Goal: Task Accomplishment & Management: Manage account settings

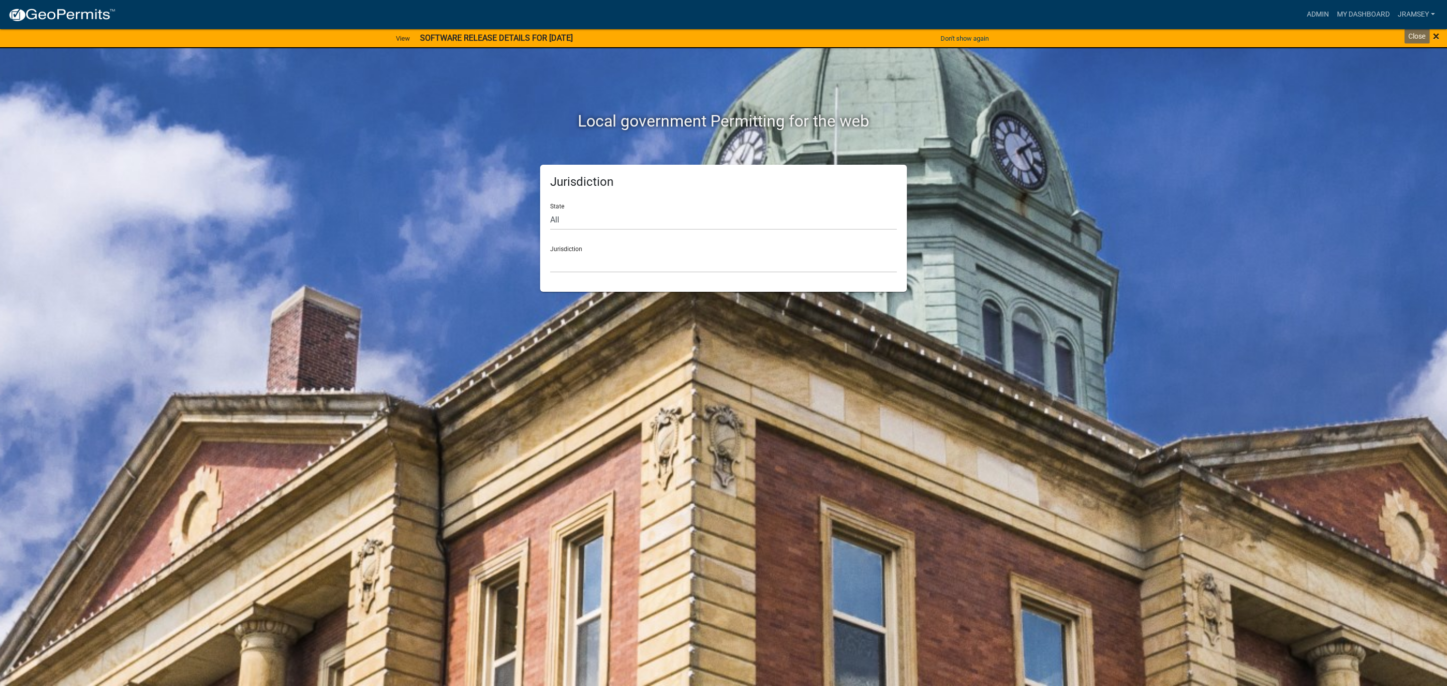
click at [1434, 36] on span "×" at bounding box center [1436, 36] width 7 height 14
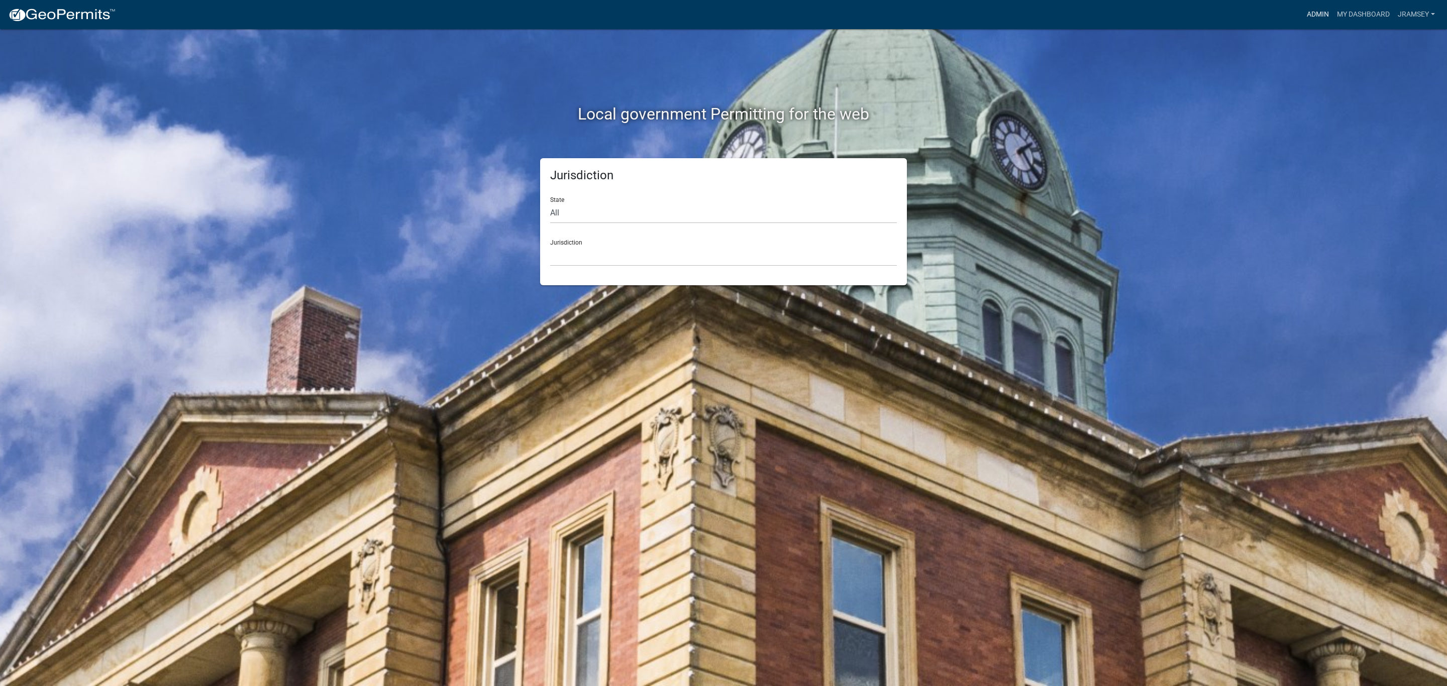
click at [1308, 11] on link "Admin" at bounding box center [1318, 14] width 30 height 19
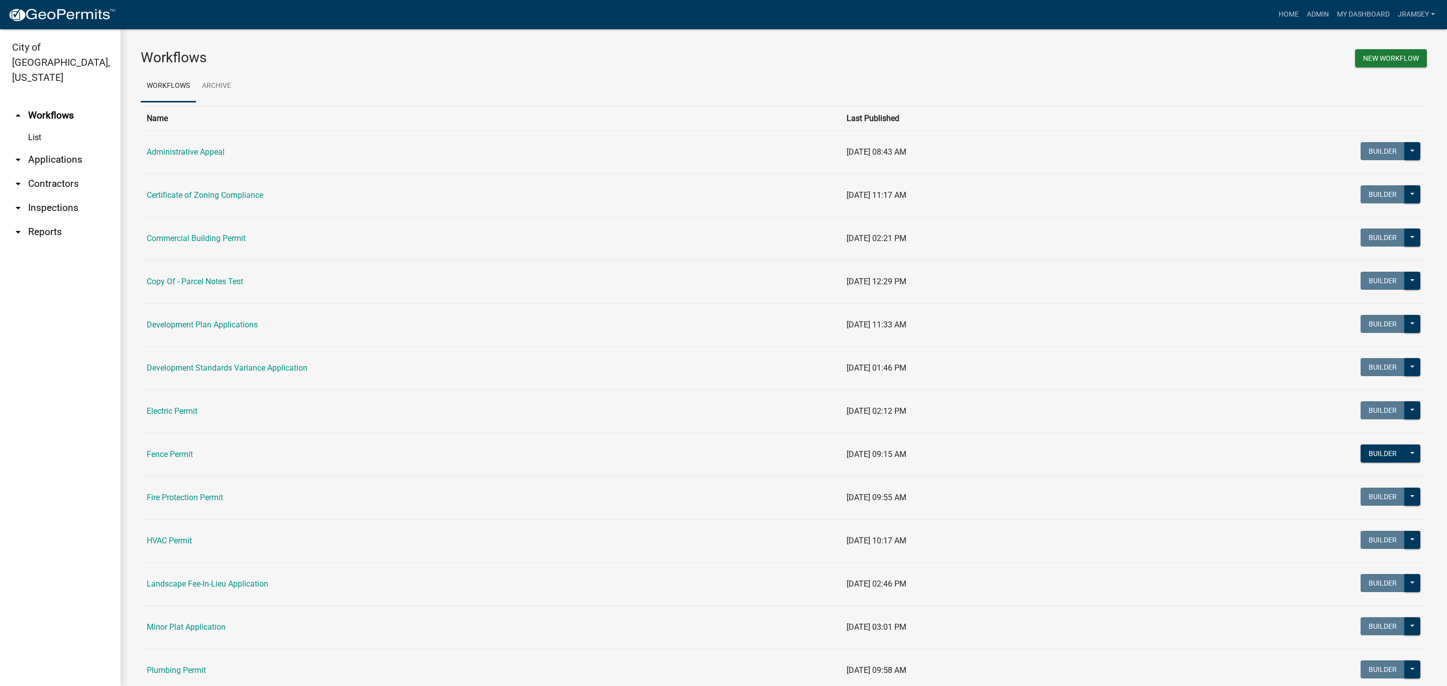
click at [56, 196] on link "arrow_drop_down Inspections" at bounding box center [60, 208] width 121 height 24
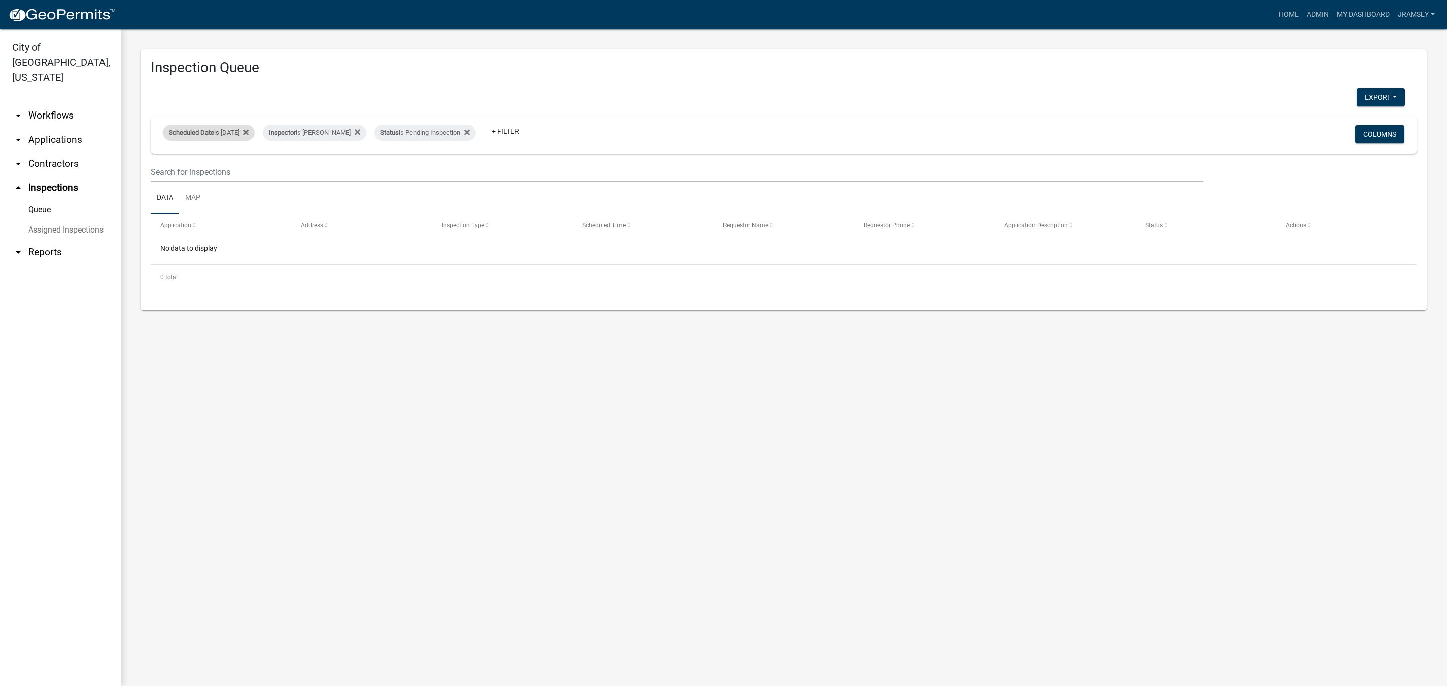
click at [223, 128] on div "Scheduled Date is 09/12/2025" at bounding box center [209, 133] width 92 height 16
click at [247, 170] on input "2025-09-12" at bounding box center [217, 170] width 70 height 21
type input "2025-09-15"
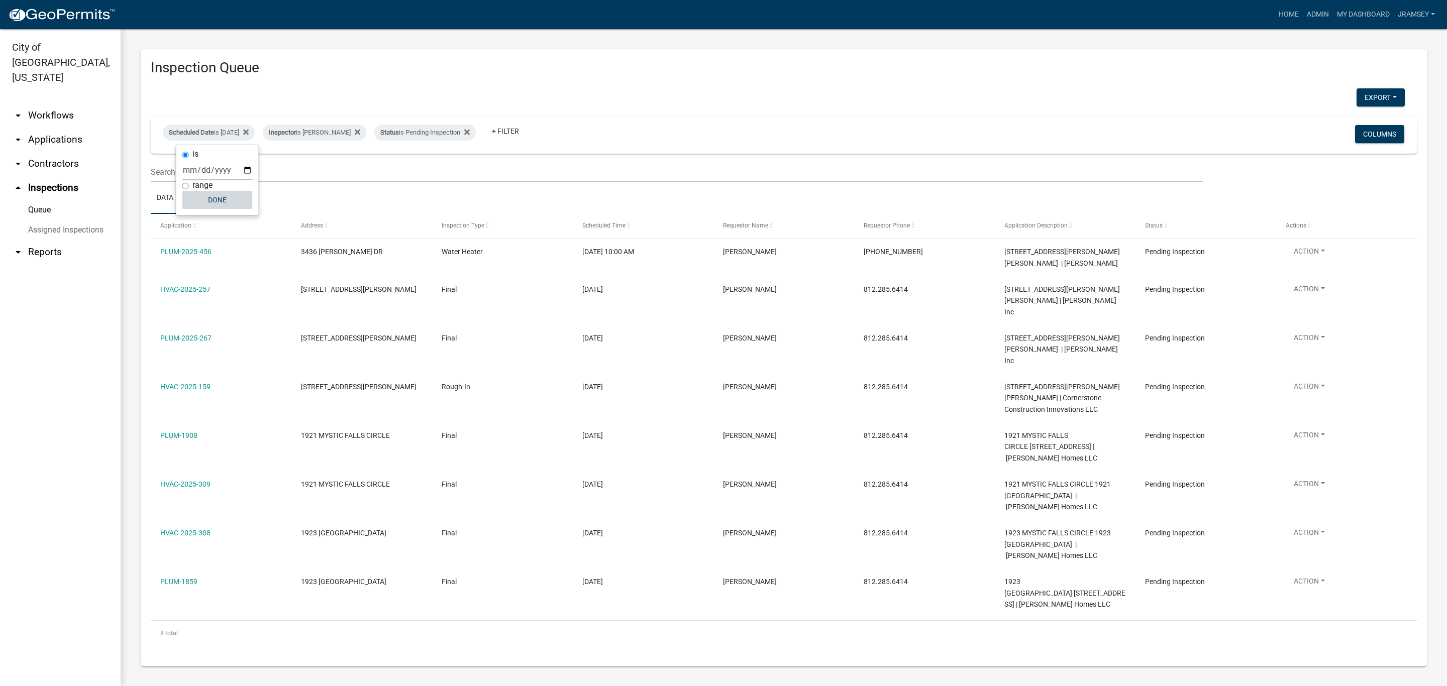
click at [216, 199] on button "Done" at bounding box center [217, 200] width 70 height 18
click at [246, 130] on div "Scheduled Date is 09/15/2025" at bounding box center [209, 133] width 92 height 16
click at [246, 172] on input "2025-09-15" at bounding box center [217, 170] width 70 height 21
type input "2025-09-12"
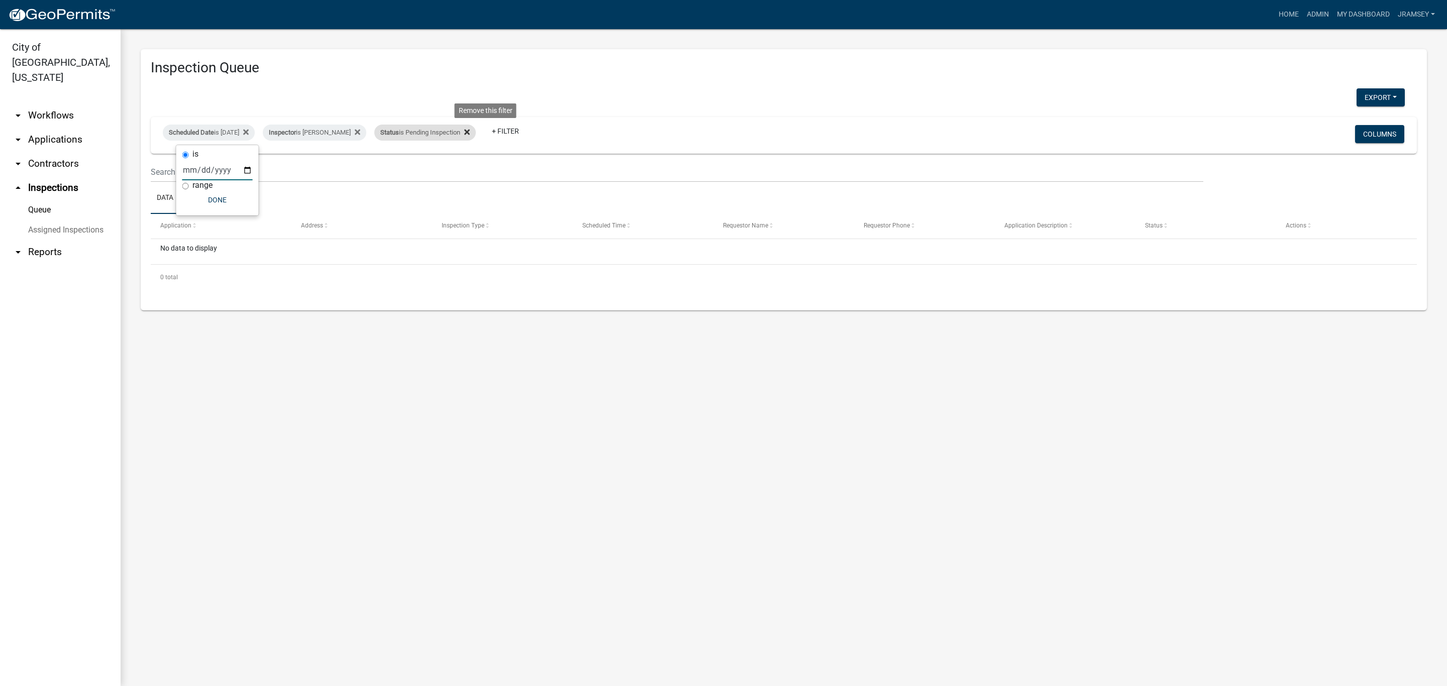
click at [470, 131] on icon at bounding box center [467, 132] width 6 height 8
select select "2: 50"
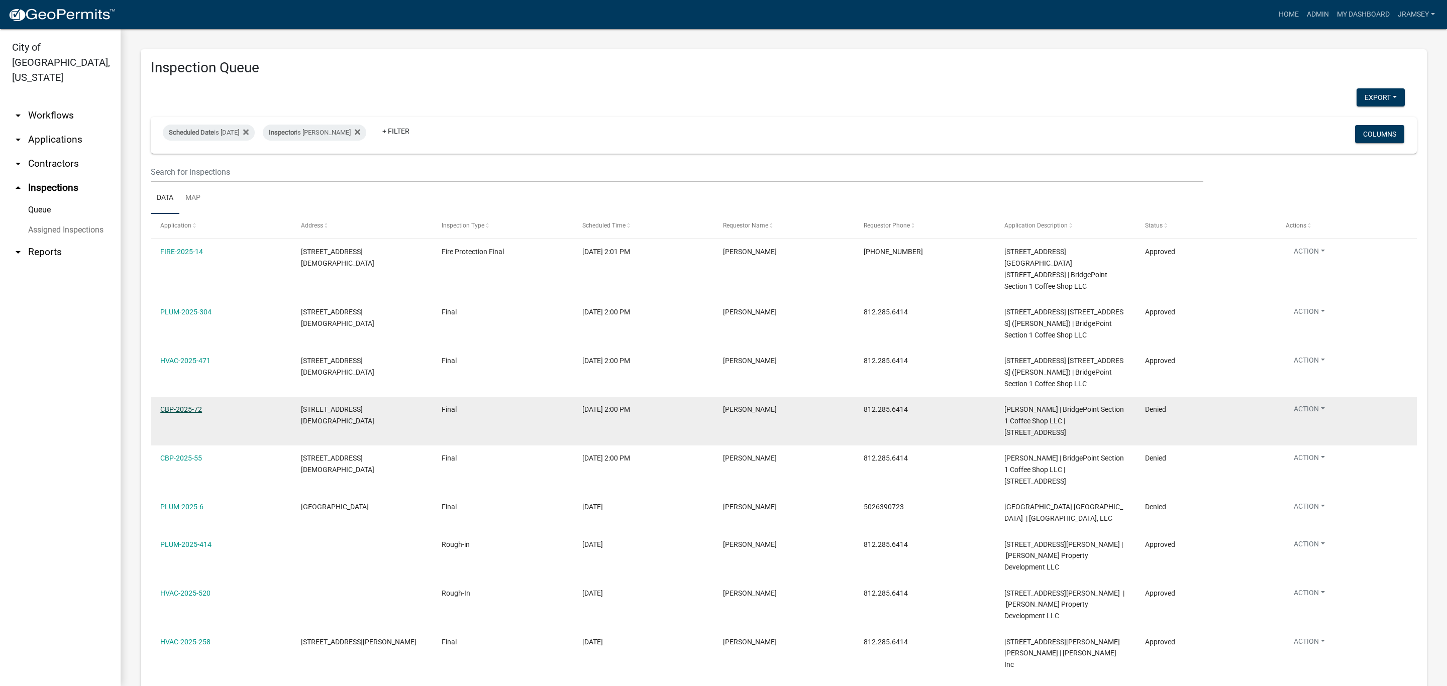
click at [175, 414] on link "CBP-2025-72" at bounding box center [181, 410] width 42 height 8
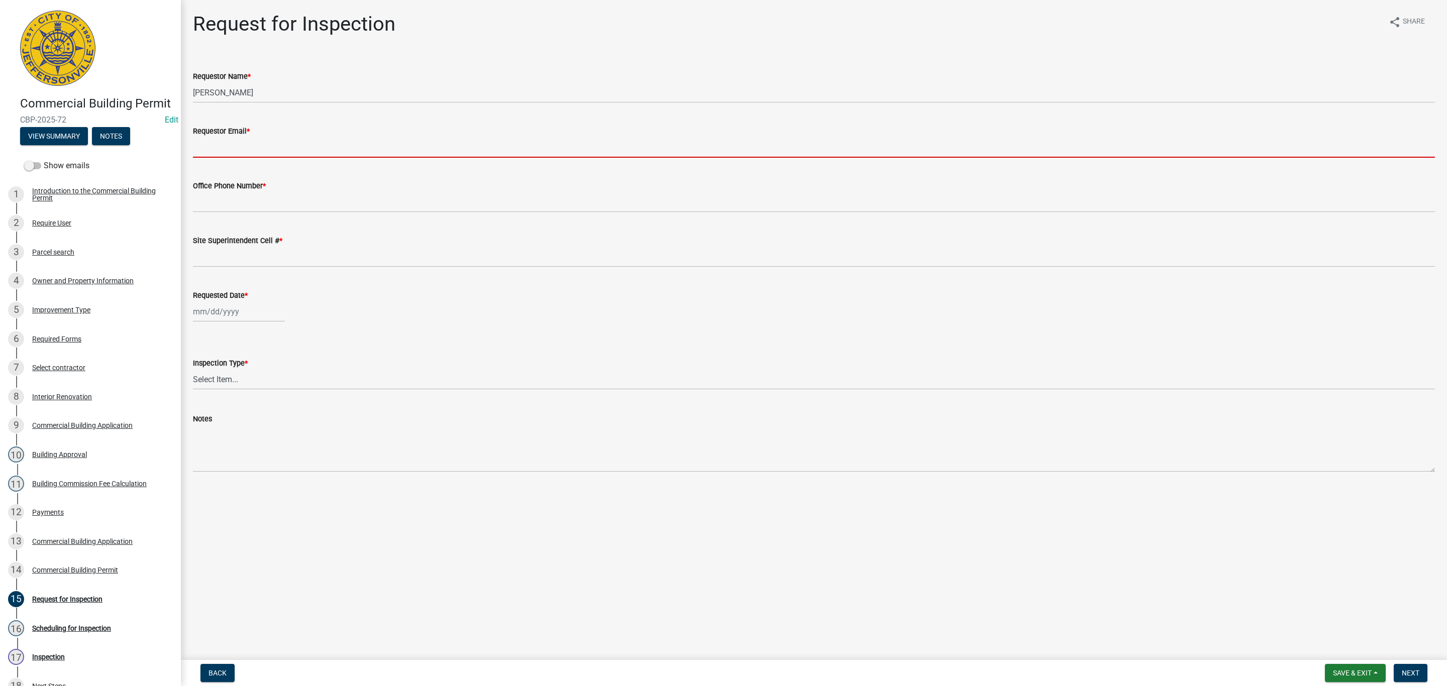
click at [216, 148] on input "Requestor Email *" at bounding box center [814, 147] width 1242 height 21
type input "rjeremyl@aol.com"
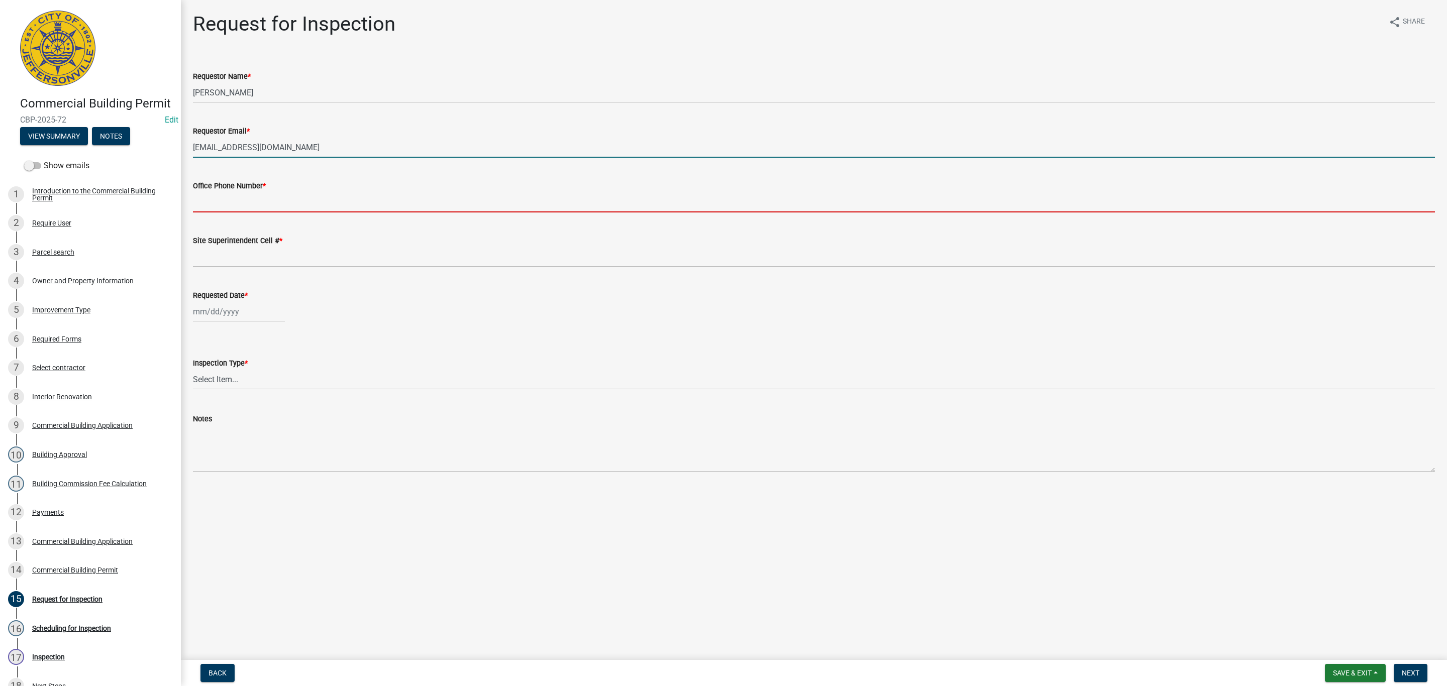
click at [243, 205] on input "Office Phone Number *" at bounding box center [814, 202] width 1242 height 21
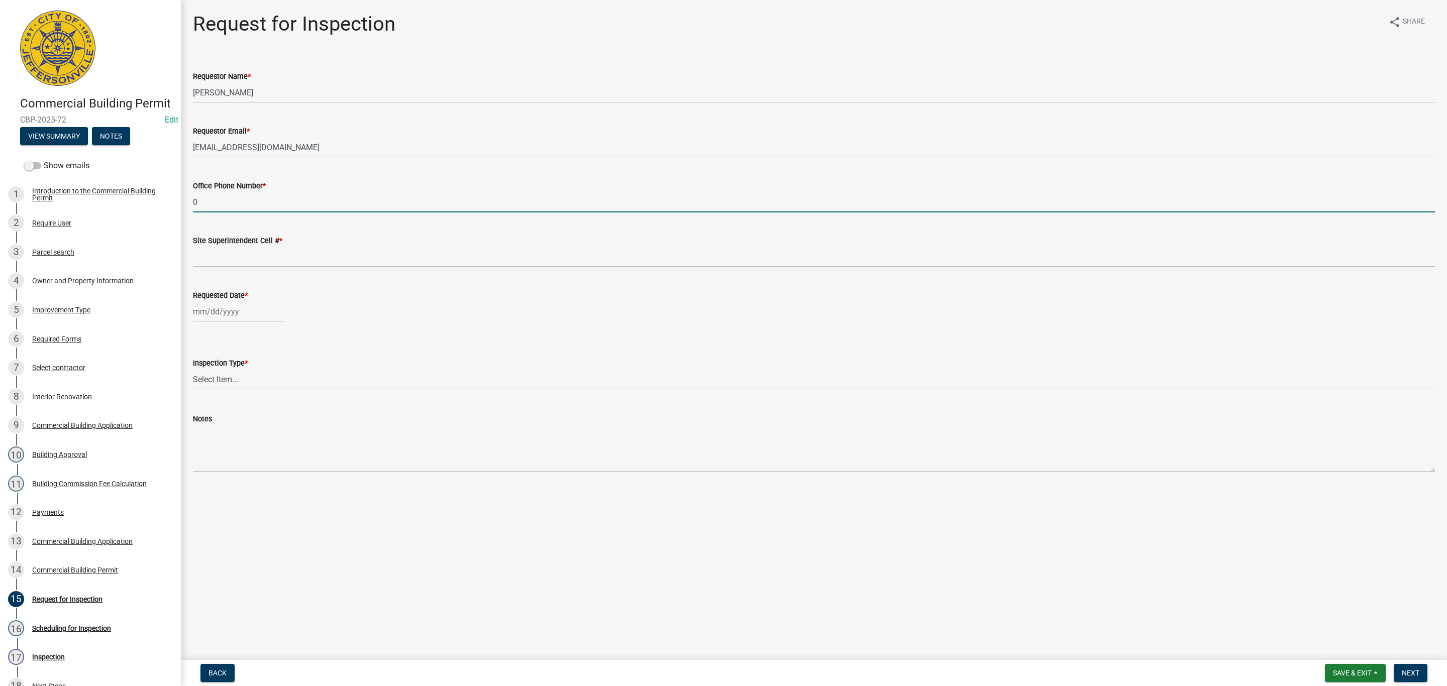
type input "0000000000"
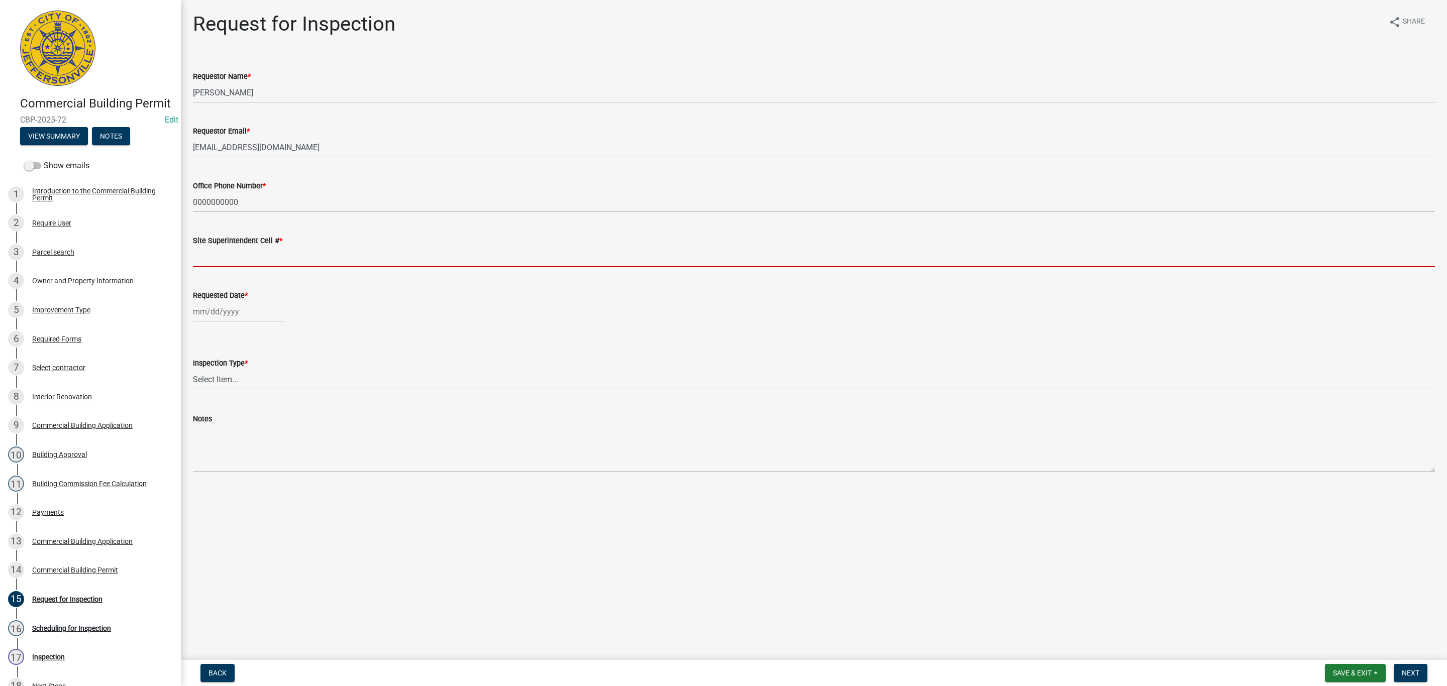
click at [246, 256] on input "Site Superintendent Cell # *" at bounding box center [814, 257] width 1242 height 21
click at [231, 254] on input "Site Superintendent Cell # *" at bounding box center [814, 257] width 1242 height 21
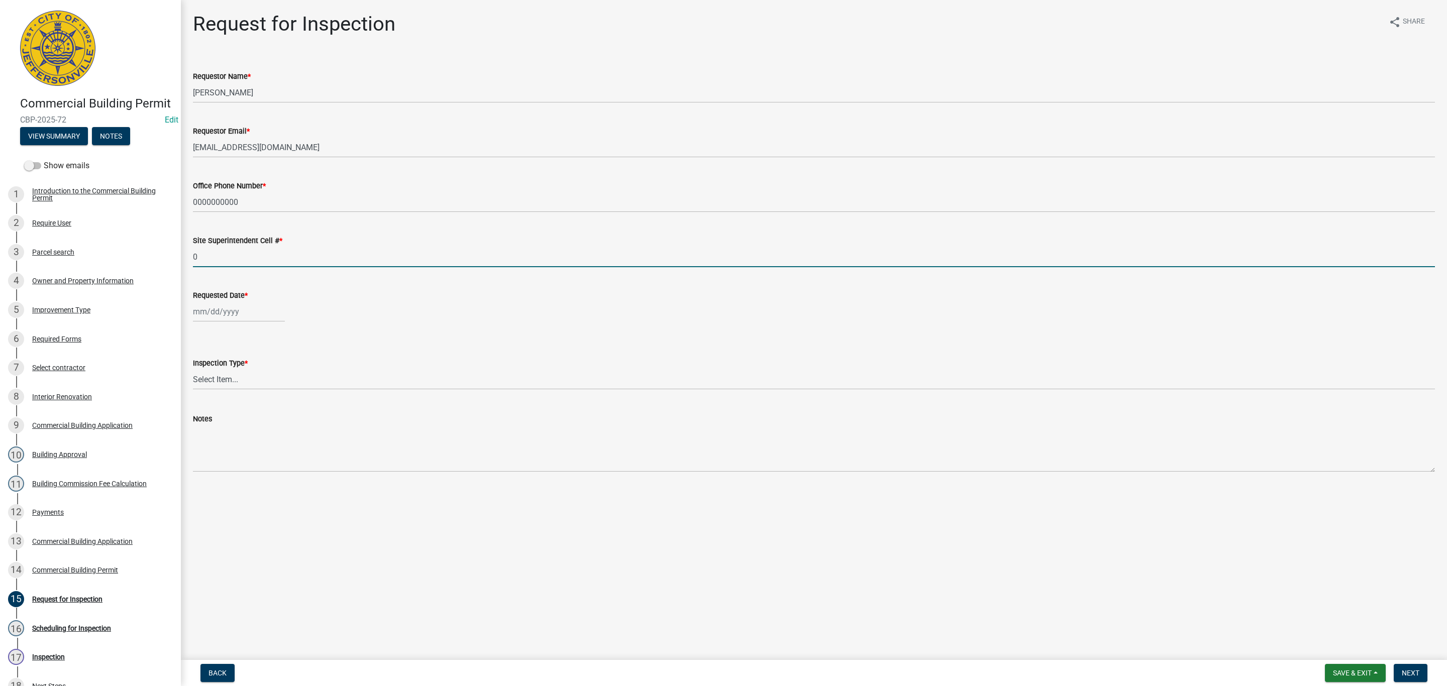
type input "0000000000"
select select "9"
select select "2025"
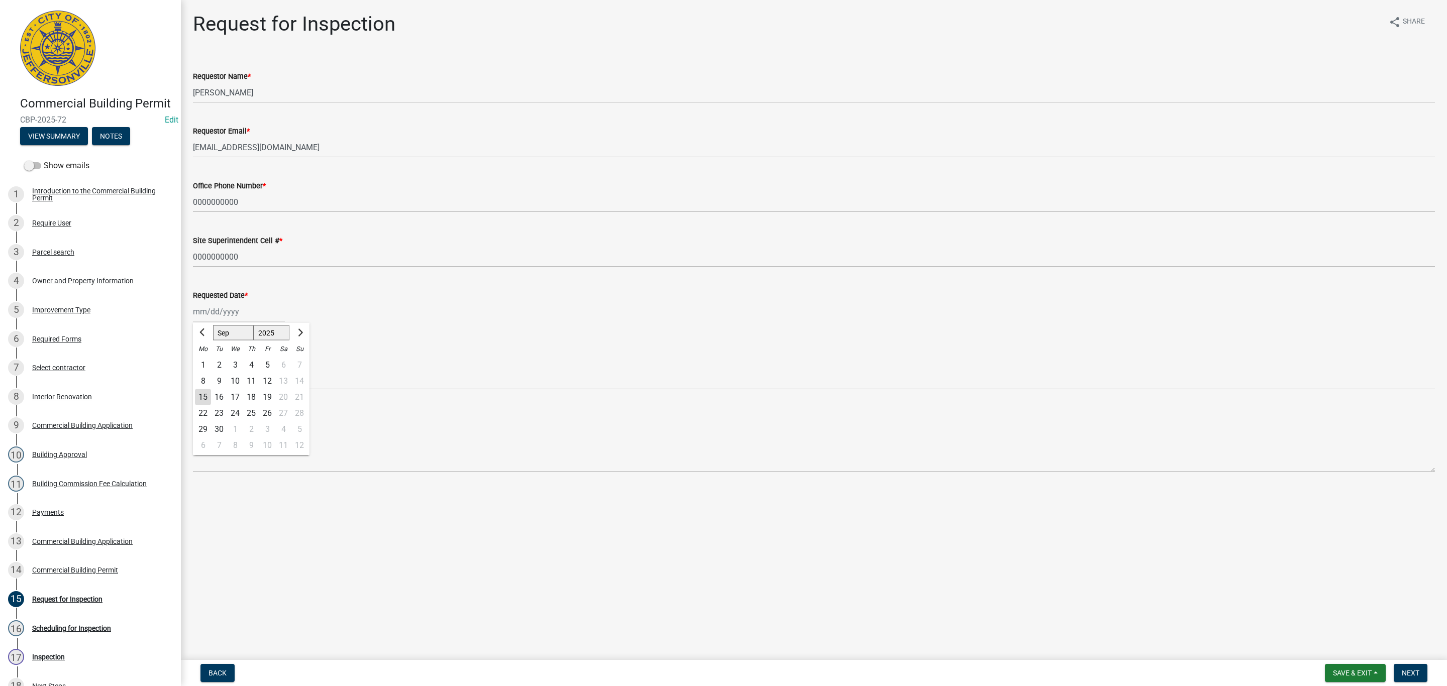
click at [210, 320] on div "[PERSON_NAME] Feb Mar Apr [PERSON_NAME][DATE] Oct Nov [DATE] 1526 1527 1528 152…" at bounding box center [239, 312] width 92 height 21
click at [204, 395] on div "15" at bounding box center [203, 397] width 16 height 16
type input "[DATE]"
click at [216, 381] on select "Select Item... Footer Foundation Framing Final Misc" at bounding box center [814, 379] width 1242 height 21
click at [193, 369] on select "Select Item... Footer Foundation Framing Final Misc" at bounding box center [814, 379] width 1242 height 21
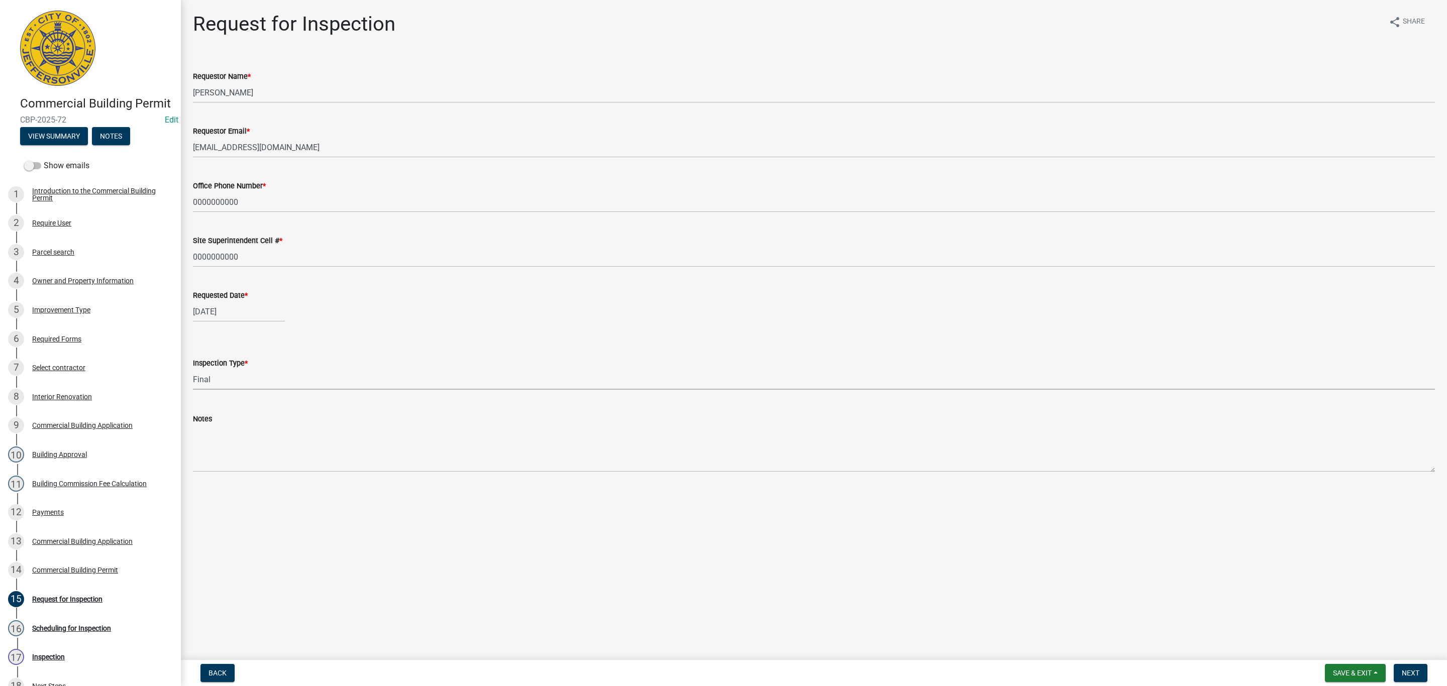
select select "8ea0f6e5-dde7-4881-a999-02519822ccbf"
click at [1408, 671] on span "Next" at bounding box center [1411, 673] width 18 height 8
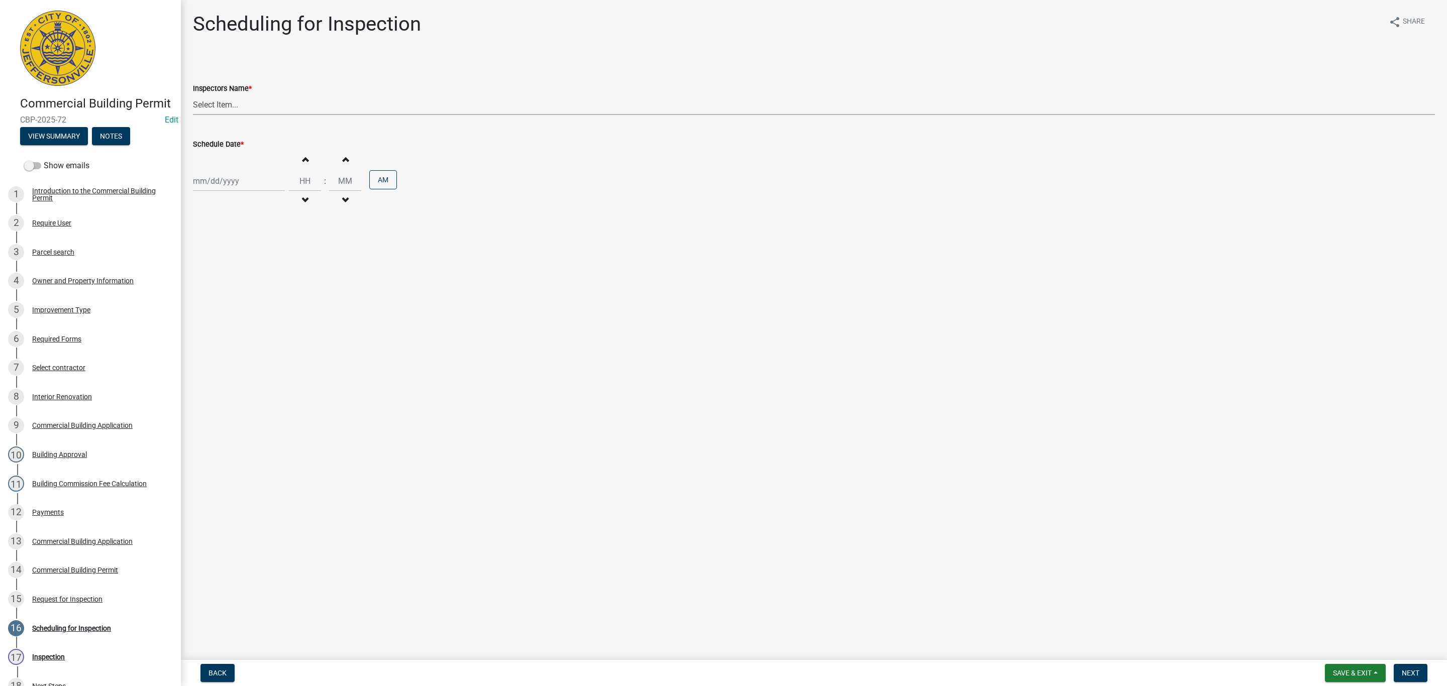
click at [219, 108] on select "Select Item... jramsey (Jeremy Ramsey) MaryFrey (Mary Frey) mkruer (Mike Kruer)…" at bounding box center [814, 104] width 1242 height 21
select select "13c97fbc-c819-4cee-844a-0db3d3c4db95"
click at [193, 94] on select "Select Item... jramsey (Jeremy Ramsey) MaryFrey (Mary Frey) mkruer (Mike Kruer)…" at bounding box center [814, 104] width 1242 height 21
click at [216, 183] on div at bounding box center [239, 181] width 92 height 21
select select "9"
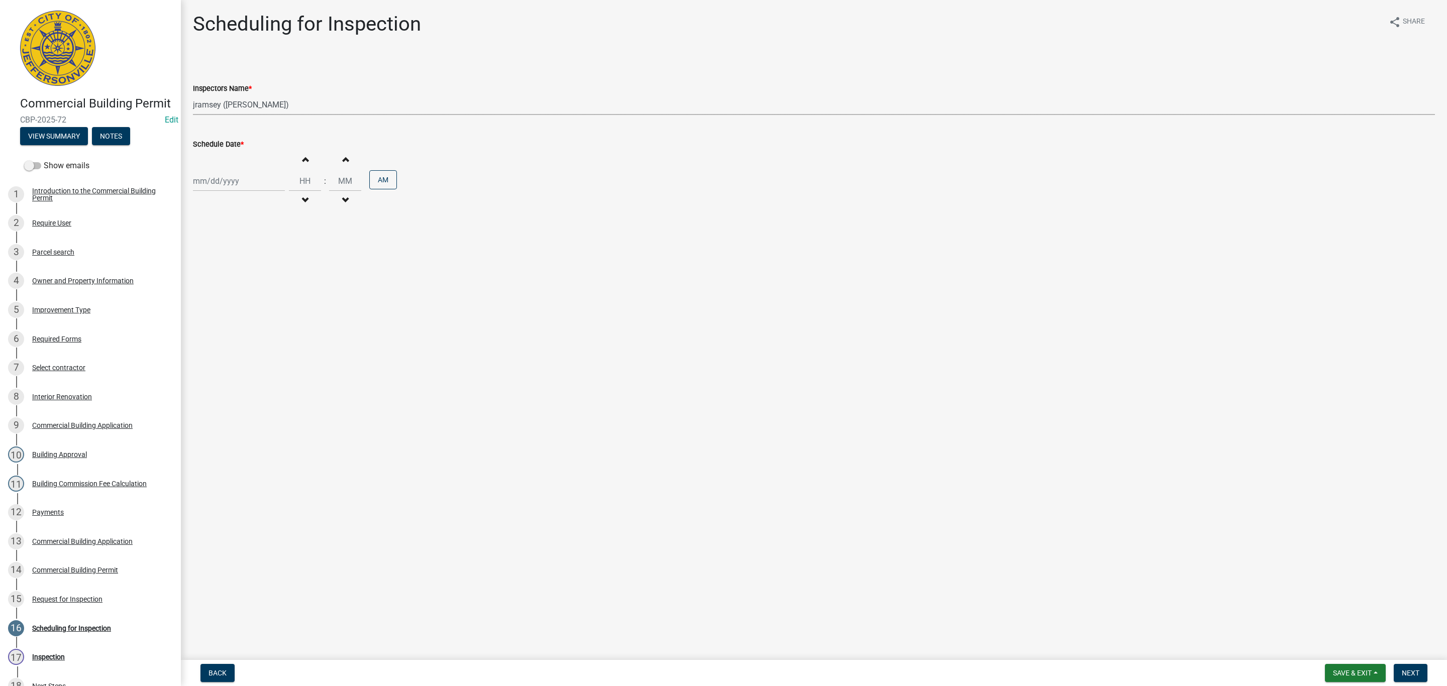
select select "2025"
click at [207, 267] on div "15" at bounding box center [203, 267] width 16 height 16
type input "[DATE]"
click at [1407, 666] on button "Next" at bounding box center [1411, 673] width 34 height 18
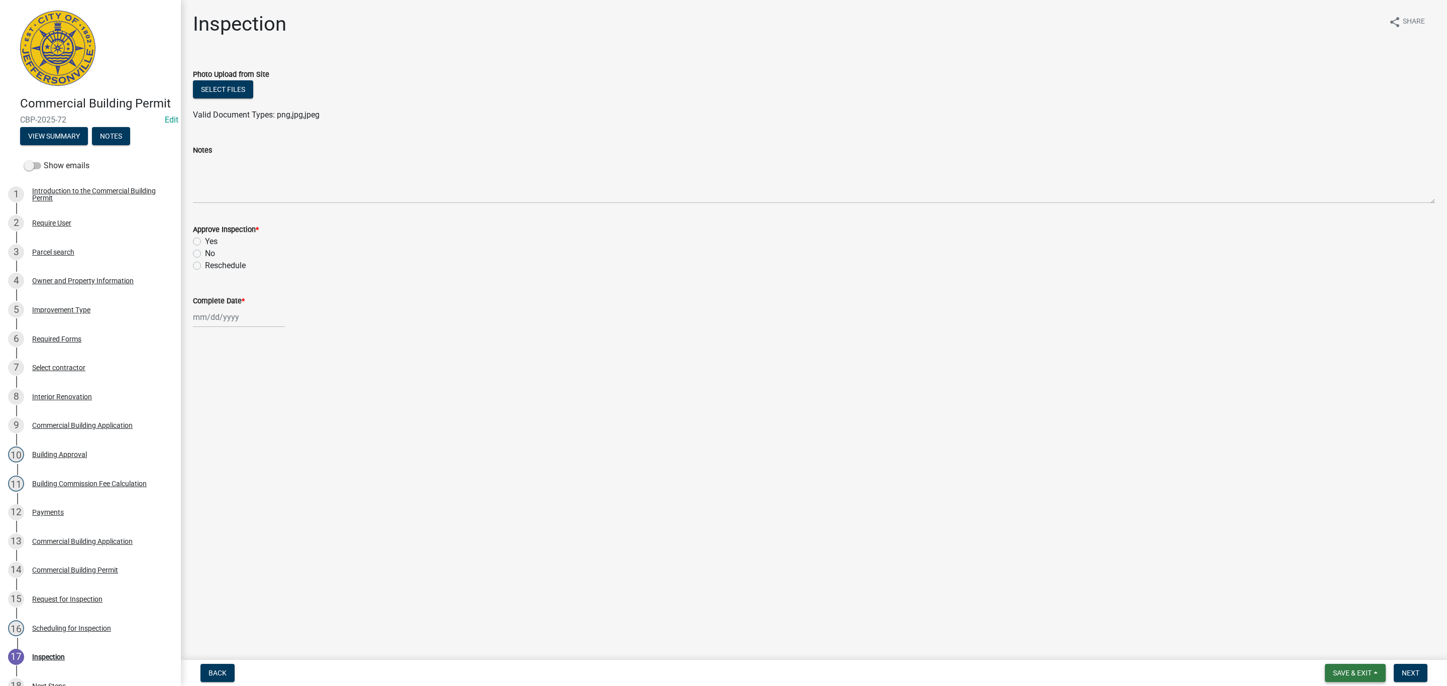
click at [1347, 671] on span "Save & Exit" at bounding box center [1352, 673] width 39 height 8
click at [1337, 654] on button "Save & Exit" at bounding box center [1346, 648] width 80 height 24
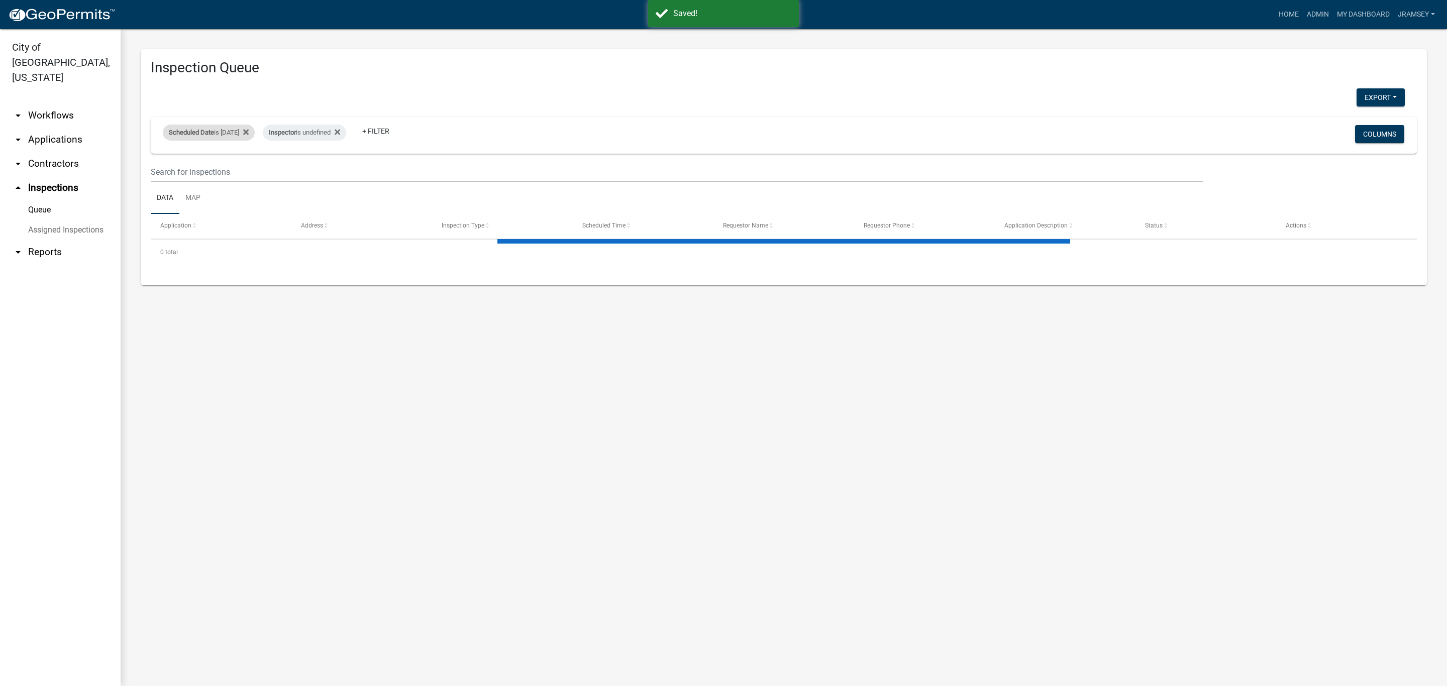
select select "2: 50"
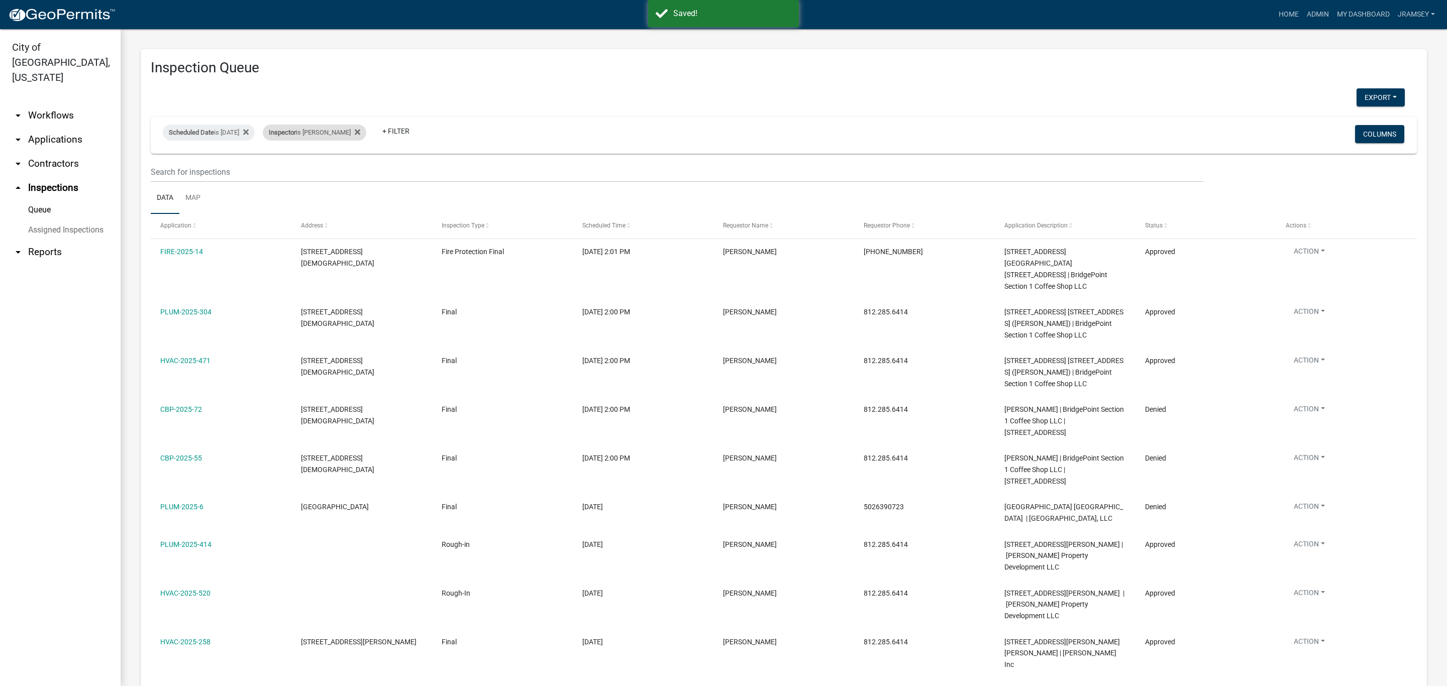
click at [335, 133] on div "Inspector is Jeremy Ramsey" at bounding box center [315, 133] width 104 height 16
click at [326, 178] on select "Select an option None Shawn Jeremy Ramsey Mary Frey Chad Reischl Mike Kruer Har…" at bounding box center [332, 180] width 101 height 21
select select "36a8b8f0-2ef8-43e9-ae06-718f51af8d36"
click at [282, 170] on select "Select an option None Shawn Jeremy Ramsey Mary Frey Chad Reischl Mike Kruer Har…" at bounding box center [332, 180] width 101 height 21
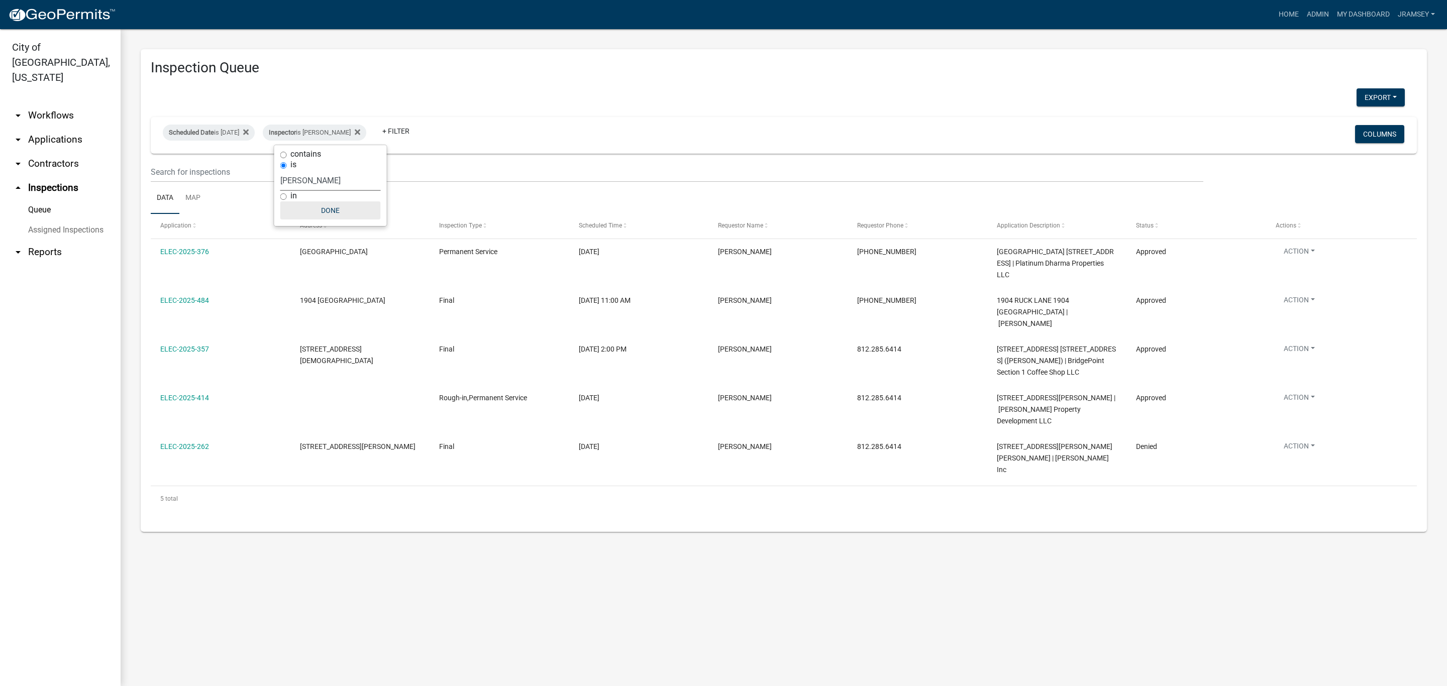
click at [332, 219] on button "Done" at bounding box center [330, 211] width 101 height 18
click at [329, 132] on div "Inspector is Harold Satterly" at bounding box center [315, 133] width 104 height 16
click at [313, 181] on select "Select an option None Shawn Jeremy Ramsey Mary Frey Chad Reischl Mike Kruer Har…" at bounding box center [330, 180] width 101 height 21
select select "13c97fbc-c819-4cee-844a-0db3d3c4db95"
click at [282, 170] on select "Select an option None Shawn Jeremy Ramsey Mary Frey Chad Reischl Mike Kruer Har…" at bounding box center [330, 180] width 101 height 21
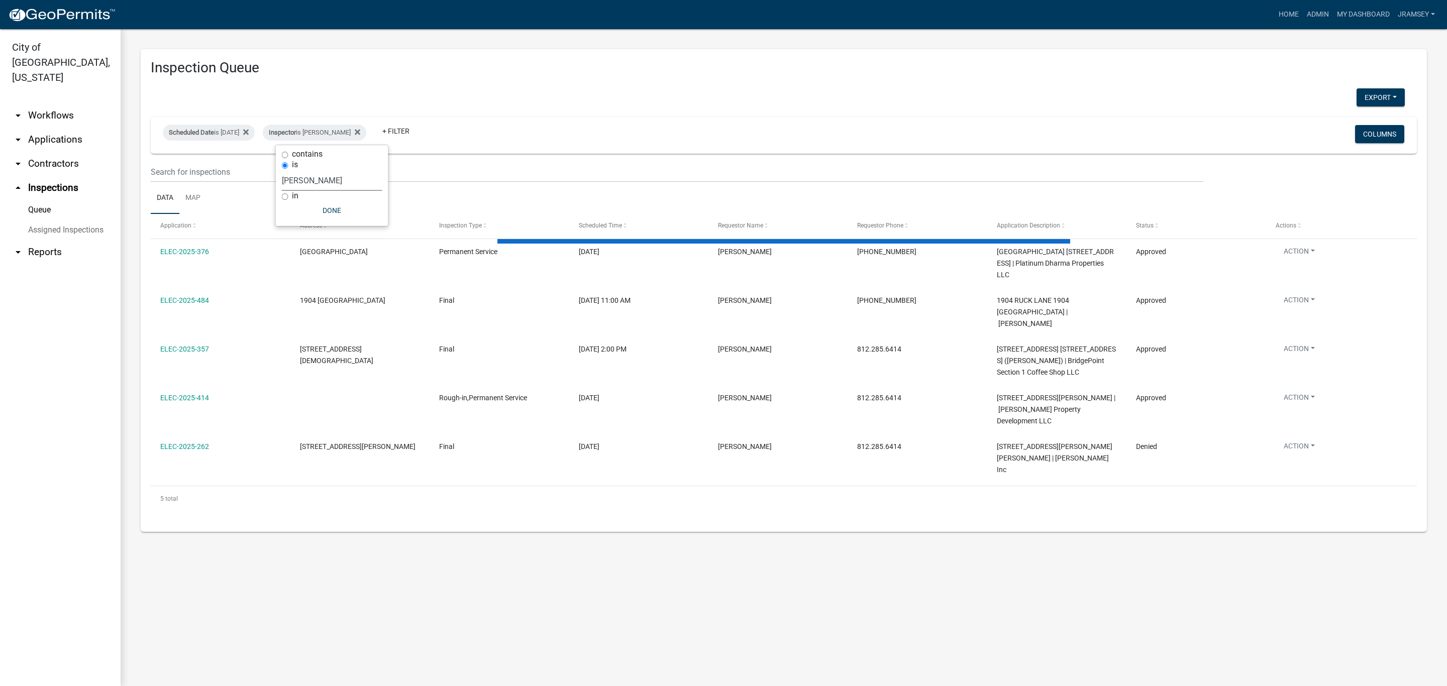
select select "2: 50"
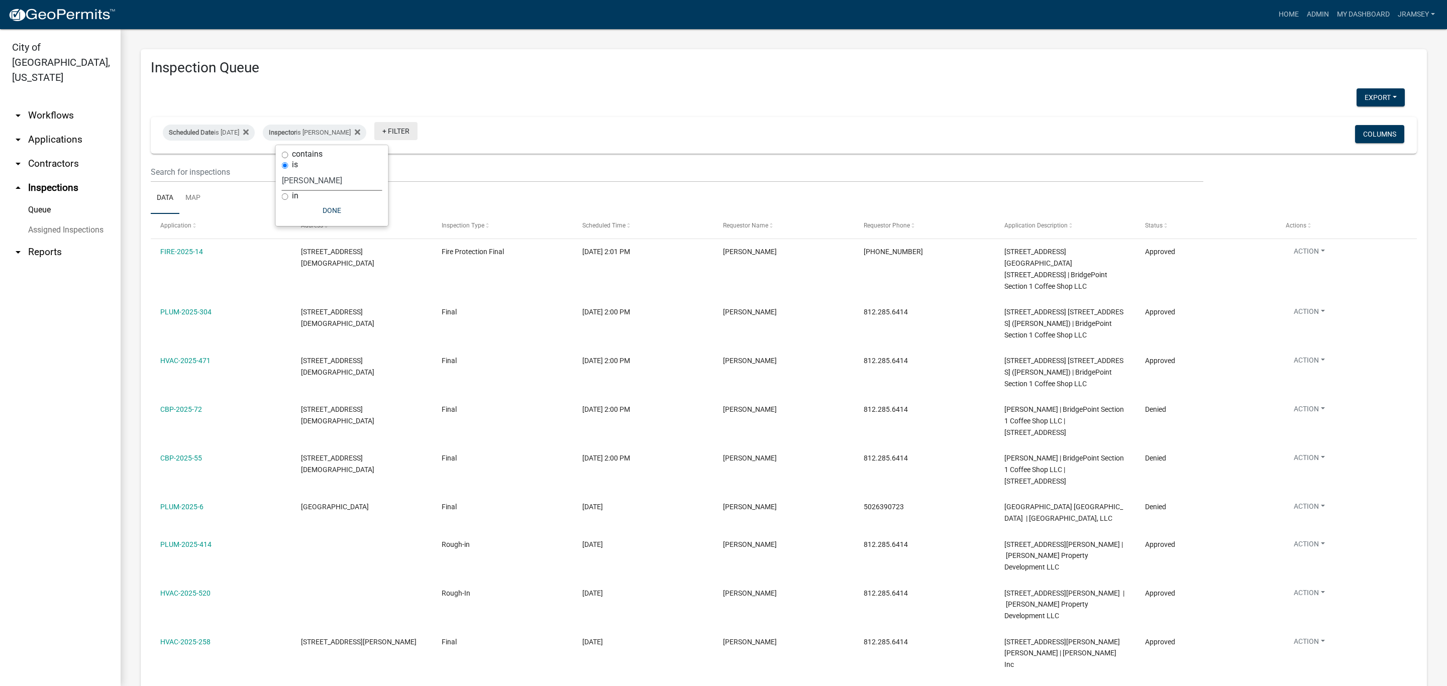
click at [417, 135] on link "+ Filter" at bounding box center [395, 131] width 43 height 18
click at [393, 322] on li "Status" at bounding box center [416, 323] width 92 height 23
click at [412, 172] on select "Select an option Pending Schedule Pending Inspection Approved Denied Deleted Vo…" at bounding box center [412, 170] width 101 height 21
select select "1"
click at [394, 160] on select "Select an option Pending Schedule Pending Inspection Approved Denied Deleted Vo…" at bounding box center [412, 170] width 101 height 21
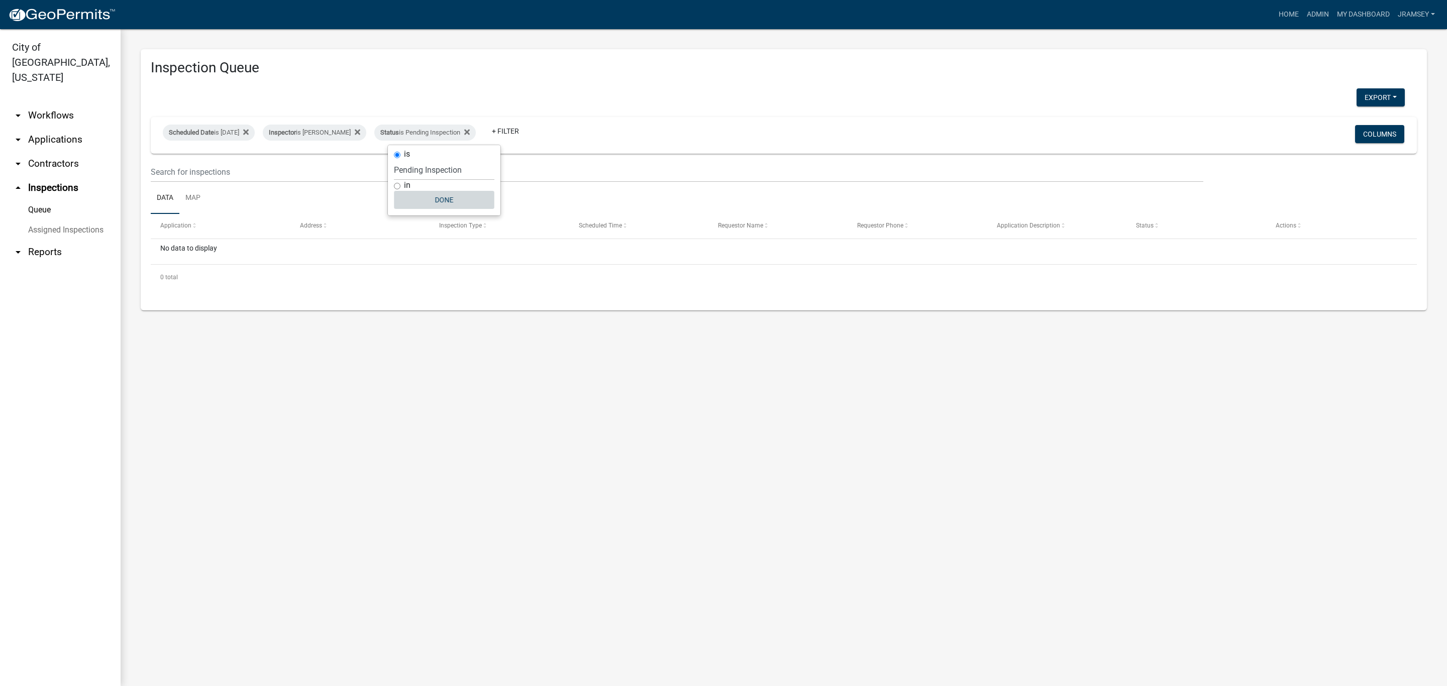
click at [438, 202] on button "Done" at bounding box center [444, 200] width 101 height 18
click at [239, 136] on div "Scheduled Date is 09/12/2025" at bounding box center [209, 133] width 92 height 16
click at [251, 171] on input "2025-09-12" at bounding box center [217, 170] width 70 height 21
type input "2025-09-15"
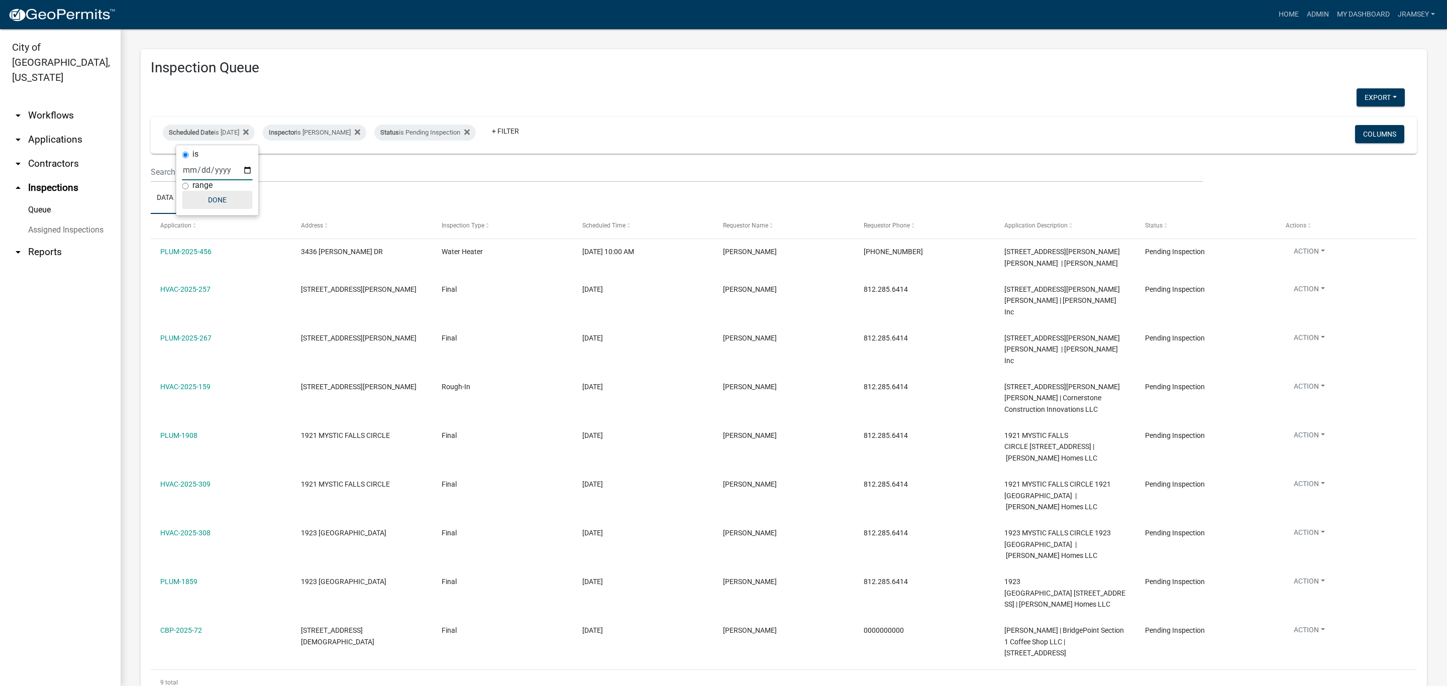
click at [226, 200] on button "Done" at bounding box center [217, 200] width 70 height 18
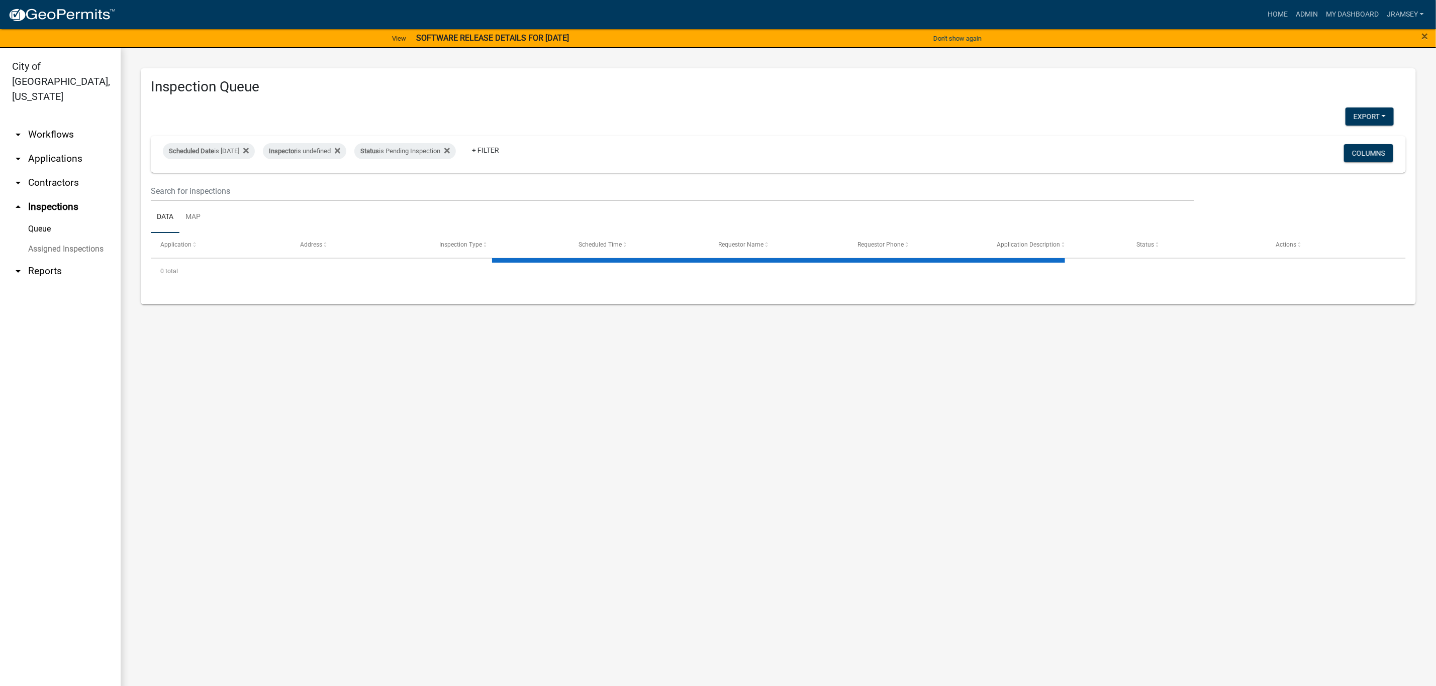
select select "2: 50"
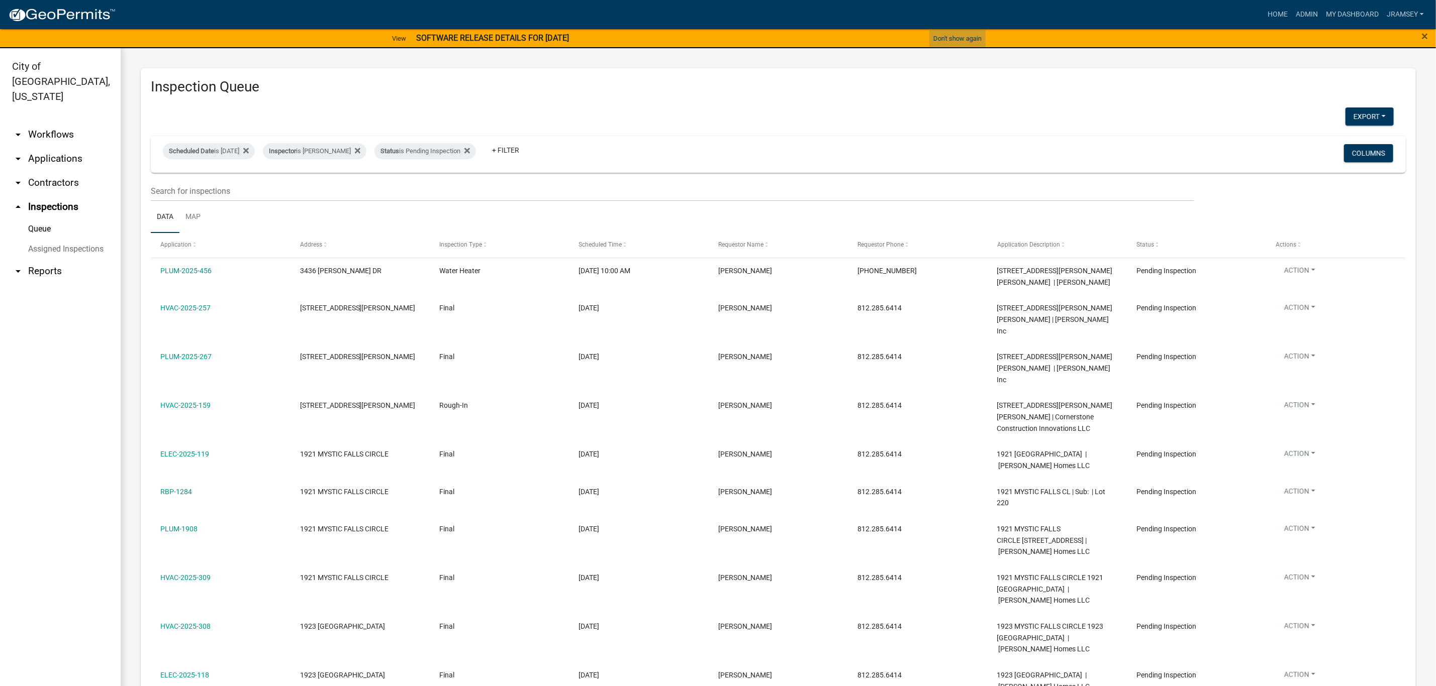
click at [968, 35] on button "Don't show again" at bounding box center [957, 38] width 56 height 17
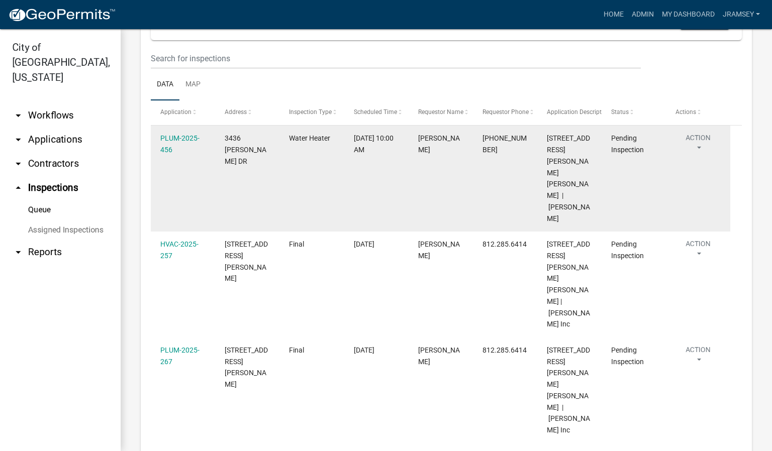
scroll to position [109, 0]
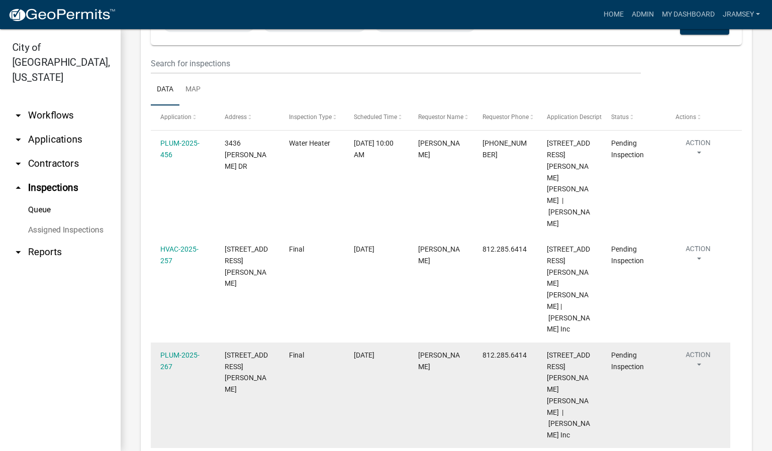
click at [484, 343] on div "PLUM-2025-267 3519 [PERSON_NAME] DRIVE Final [DATE] [PERSON_NAME] 812.285.6414 …" at bounding box center [440, 396] width 579 height 106
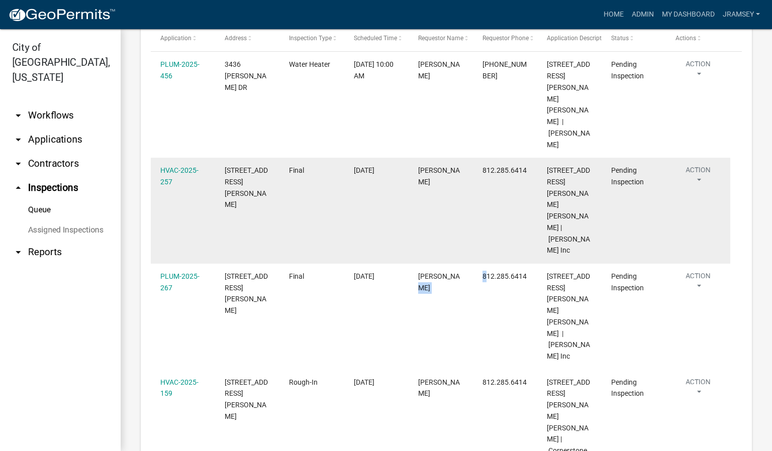
scroll to position [259, 0]
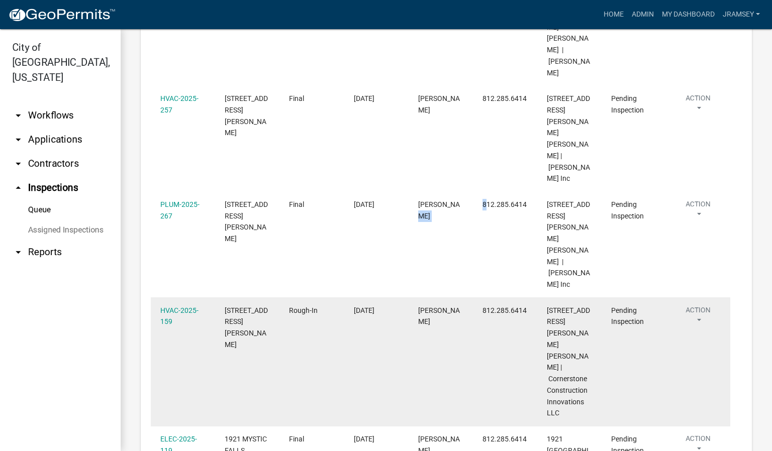
click at [700, 305] on button "Action" at bounding box center [697, 317] width 45 height 25
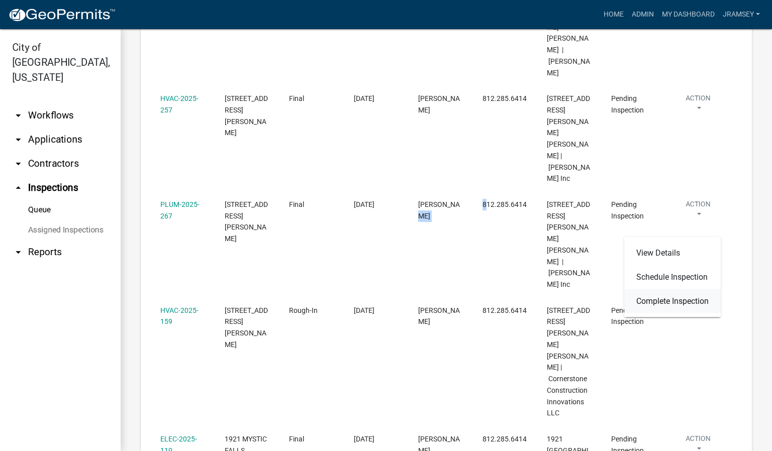
click at [674, 299] on link "Complete Inspection" at bounding box center [672, 301] width 96 height 24
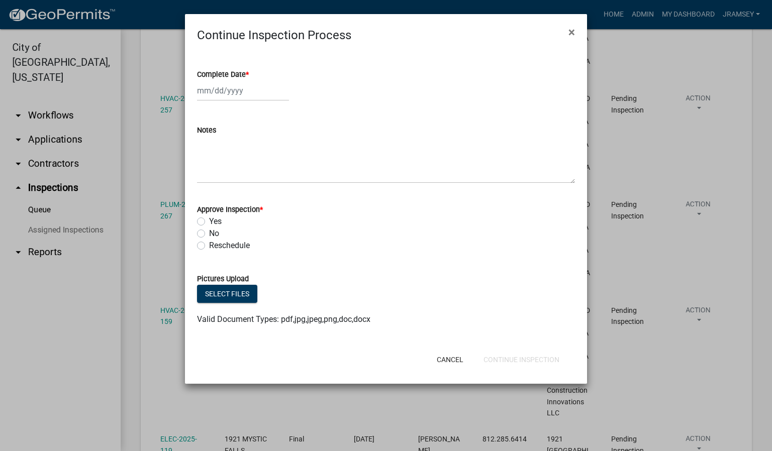
select select "9"
select select "2025"
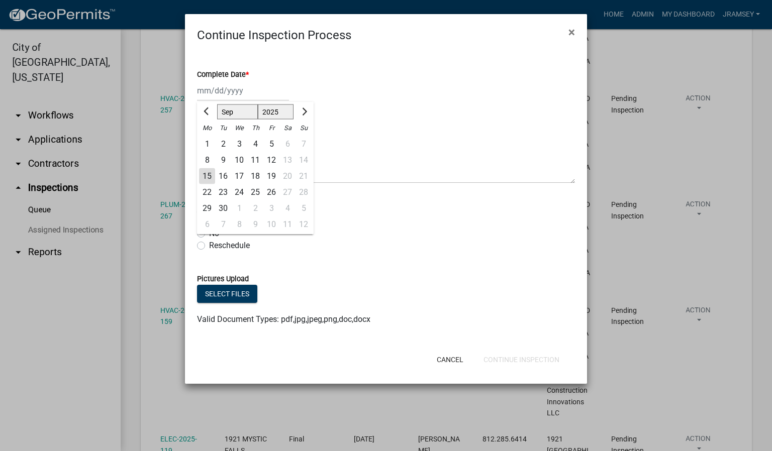
click at [216, 97] on div "[PERSON_NAME] Feb Mar Apr [PERSON_NAME][DATE] Oct Nov [DATE] 1526 1527 1528 152…" at bounding box center [243, 90] width 92 height 21
click at [208, 175] on div "15" at bounding box center [207, 176] width 16 height 16
type input "[DATE]"
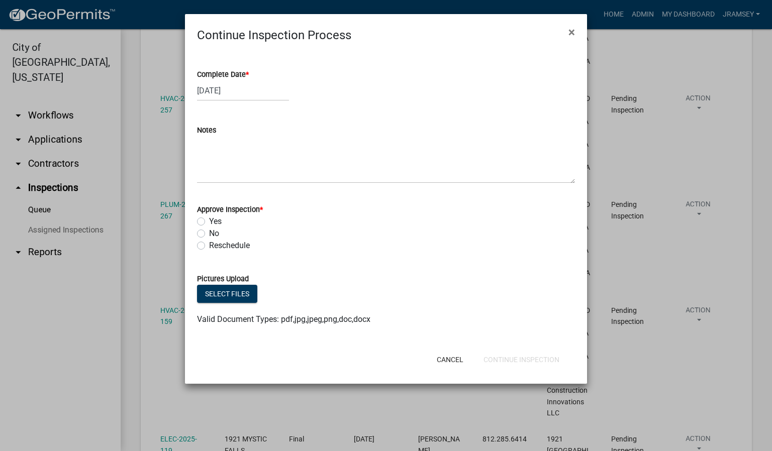
click at [209, 222] on label "Yes" at bounding box center [215, 222] width 13 height 12
click at [209, 222] on input "Yes" at bounding box center [212, 219] width 7 height 7
radio input "true"
click at [531, 360] on button "Continue Inspection" at bounding box center [521, 360] width 92 height 18
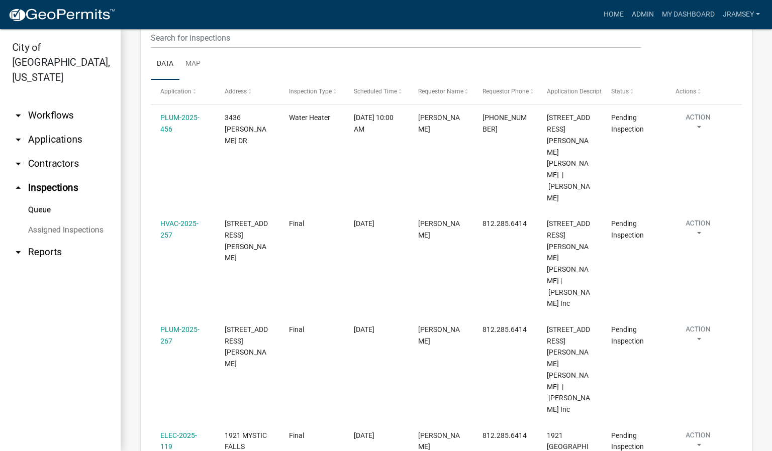
scroll to position [109, 0]
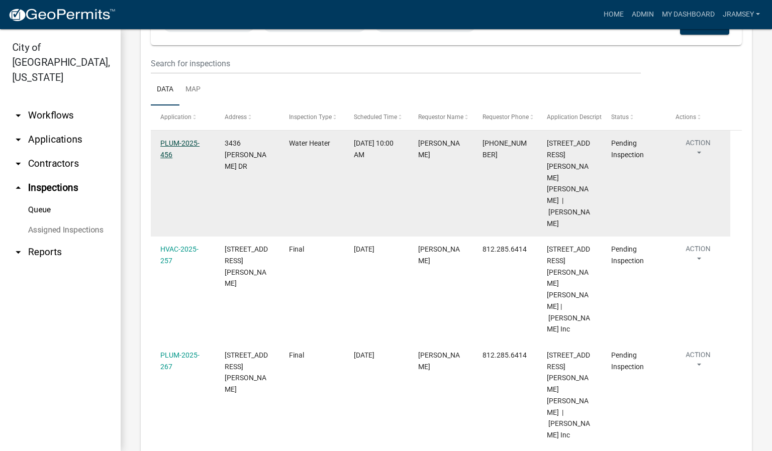
click at [179, 150] on link "PLUM-2025-456" at bounding box center [179, 149] width 39 height 20
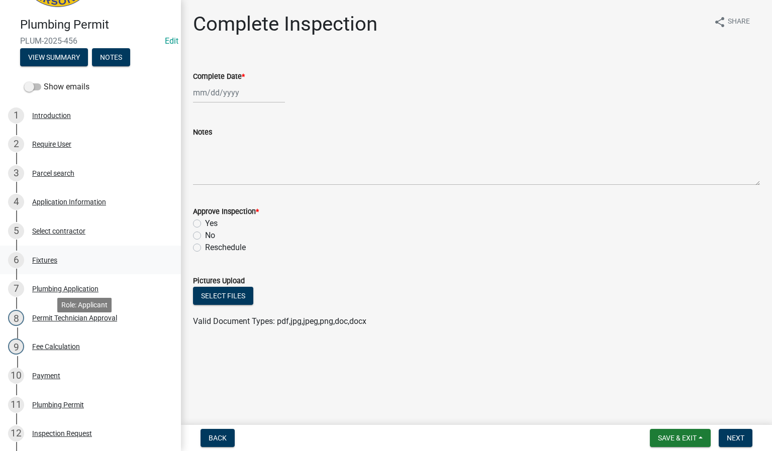
scroll to position [151, 0]
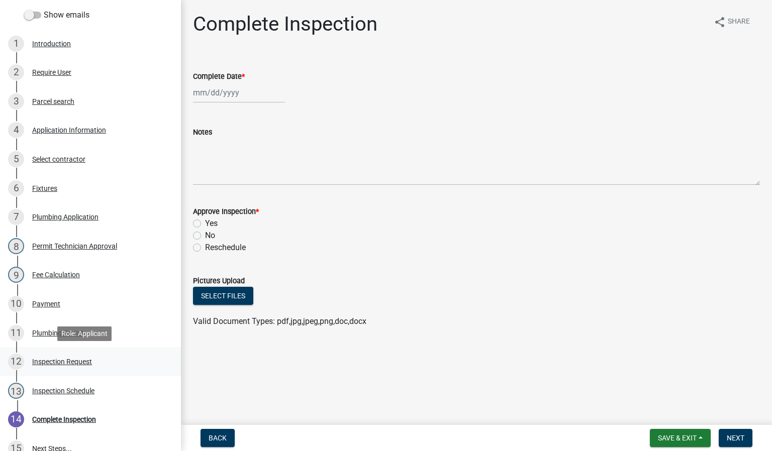
click at [73, 368] on div "12 Inspection Request" at bounding box center [86, 362] width 157 height 16
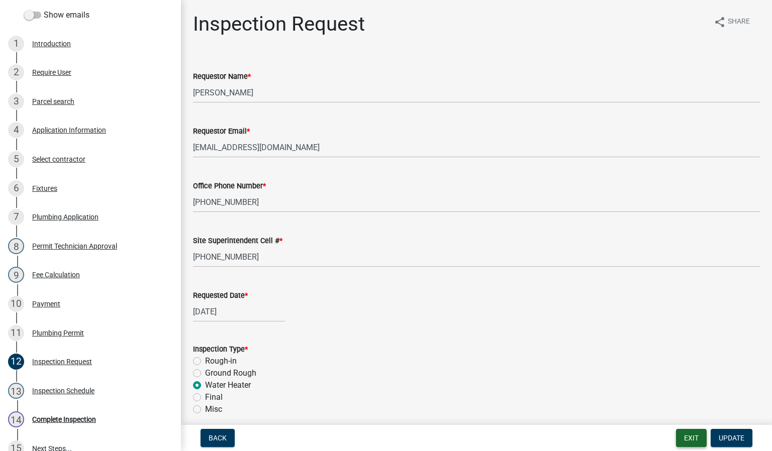
click at [690, 442] on button "Exit" at bounding box center [691, 438] width 31 height 18
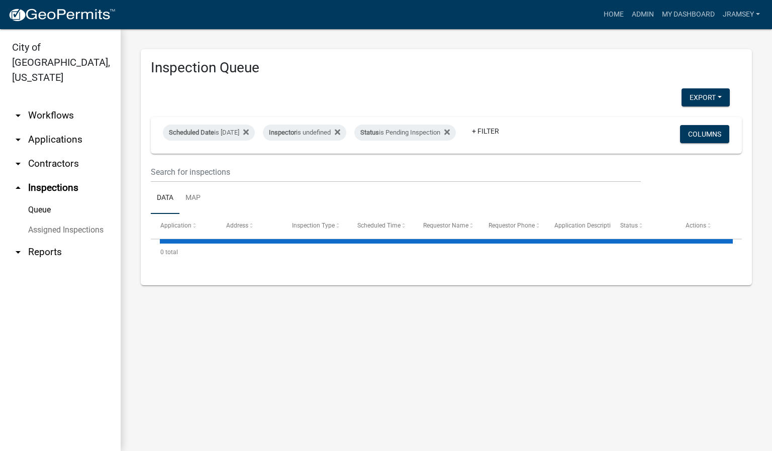
select select "2: 50"
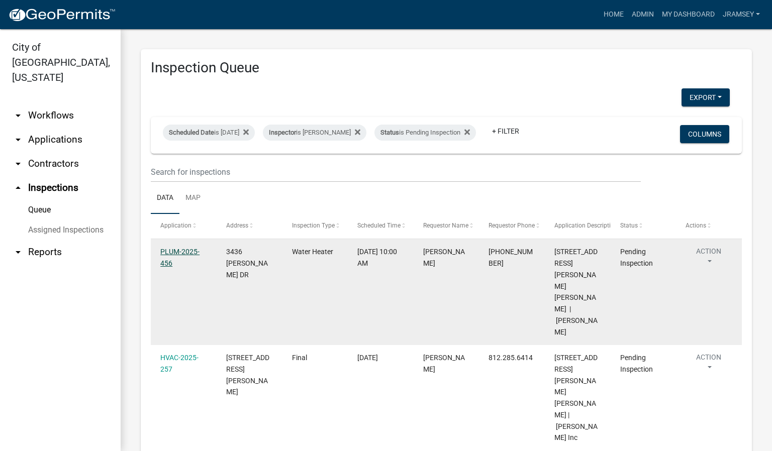
click at [192, 256] on link "PLUM-2025-456" at bounding box center [179, 258] width 39 height 20
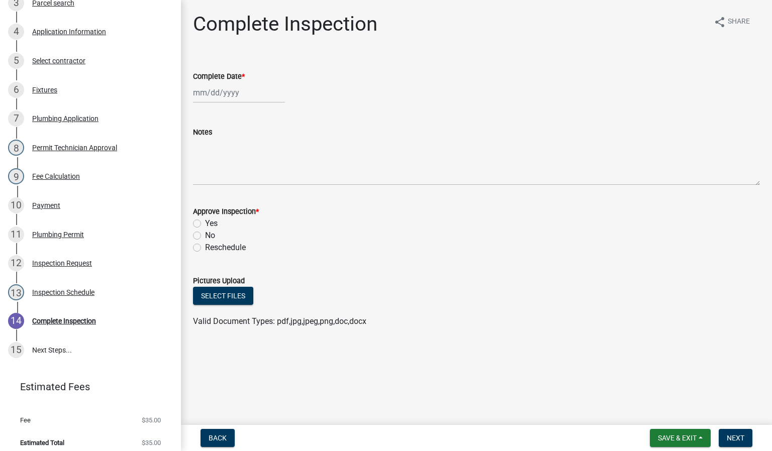
scroll to position [255, 0]
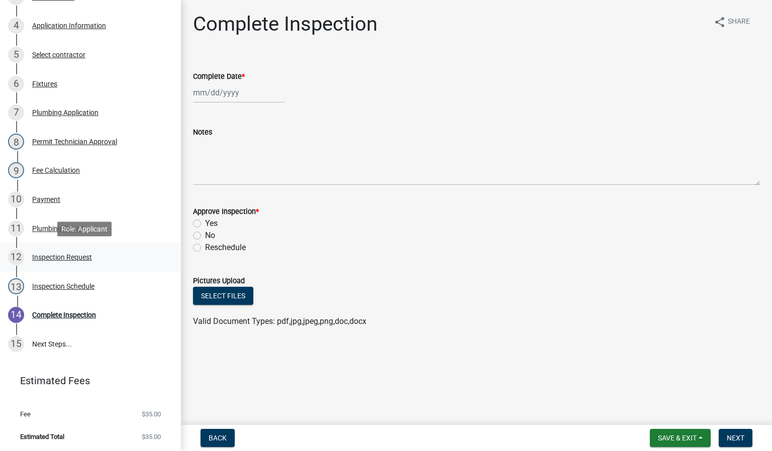
click at [63, 254] on div "Inspection Request" at bounding box center [62, 257] width 60 height 7
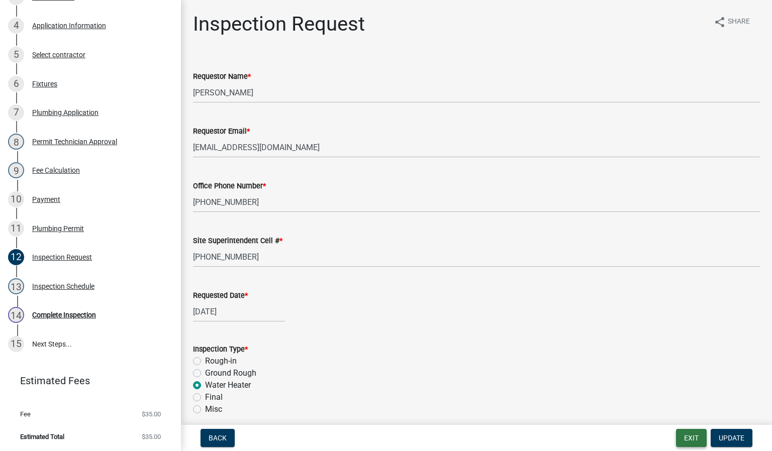
click at [686, 436] on button "Exit" at bounding box center [691, 438] width 31 height 18
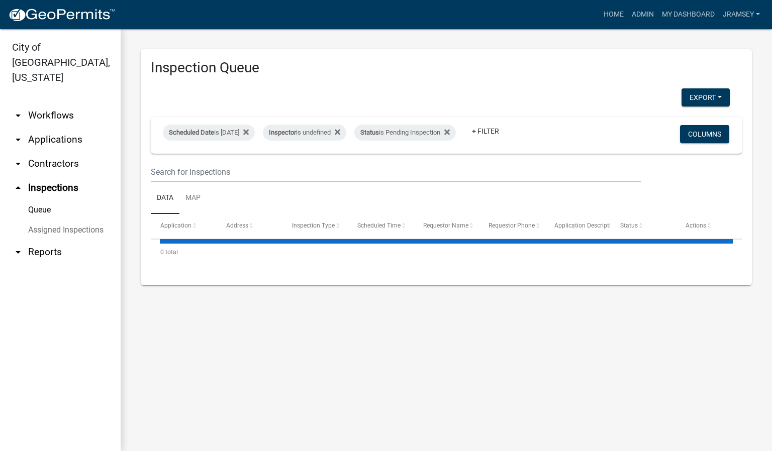
select select "2: 50"
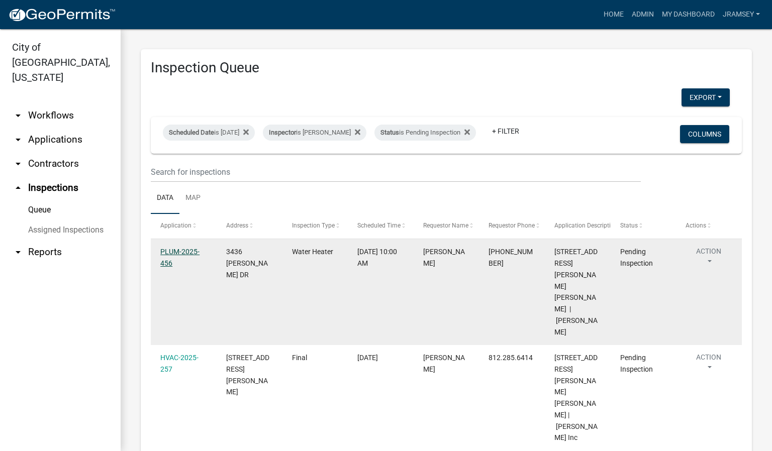
click at [178, 258] on link "PLUM-2025-456" at bounding box center [179, 258] width 39 height 20
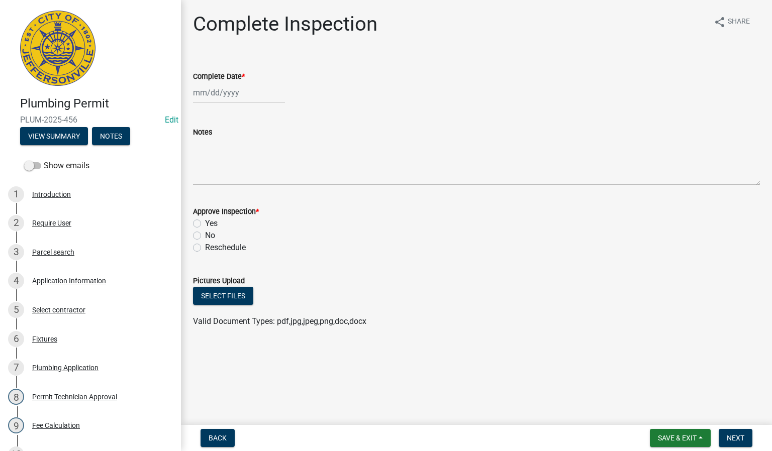
click at [227, 92] on div at bounding box center [239, 92] width 92 height 21
select select "9"
select select "2025"
click at [207, 178] on div "15" at bounding box center [203, 178] width 16 height 16
type input "[DATE]"
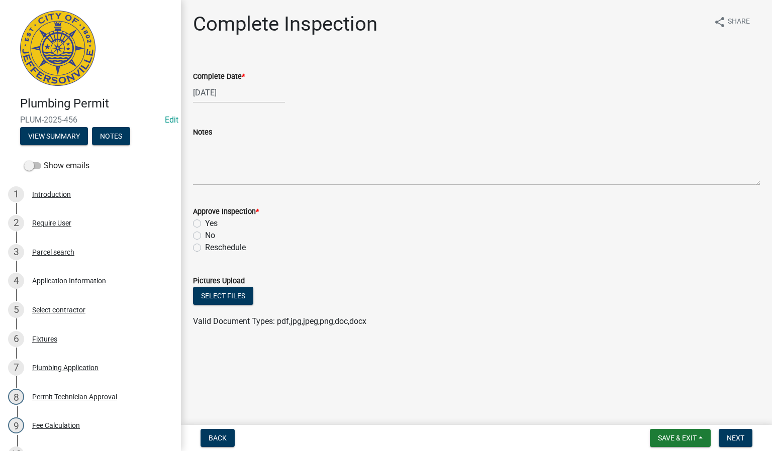
click at [205, 222] on label "Yes" at bounding box center [211, 224] width 13 height 12
click at [205, 222] on input "Yes" at bounding box center [208, 221] width 7 height 7
radio input "true"
click at [733, 438] on span "Next" at bounding box center [736, 438] width 18 height 8
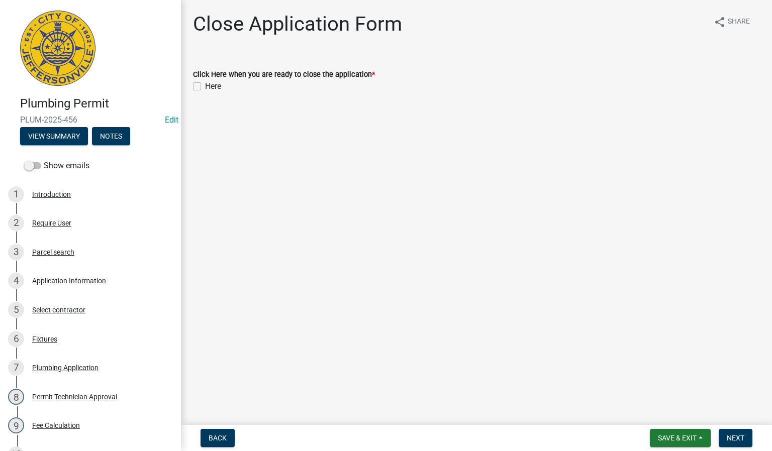
click at [205, 88] on label "Here" at bounding box center [213, 86] width 16 height 12
click at [205, 87] on input "Here" at bounding box center [208, 83] width 7 height 7
checkbox input "true"
click at [739, 436] on span "Next" at bounding box center [736, 438] width 18 height 8
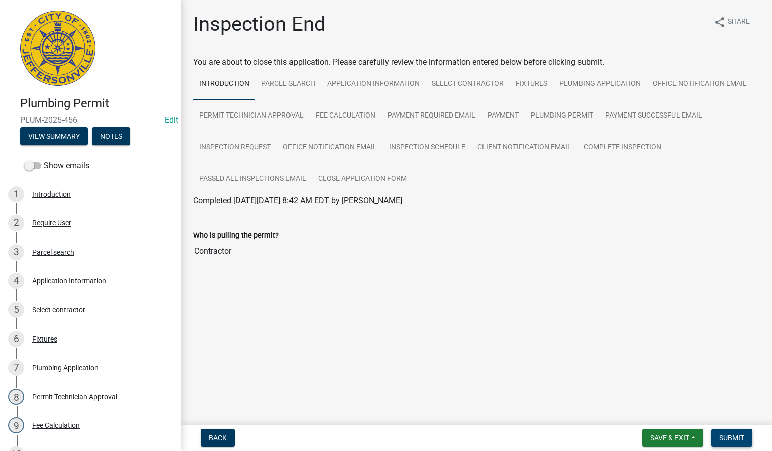
click at [724, 437] on span "Submit" at bounding box center [731, 438] width 25 height 8
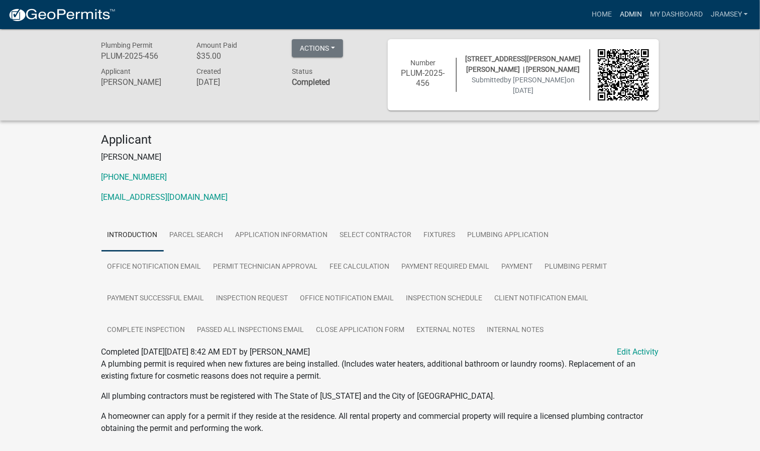
click at [632, 16] on link "Admin" at bounding box center [631, 14] width 30 height 19
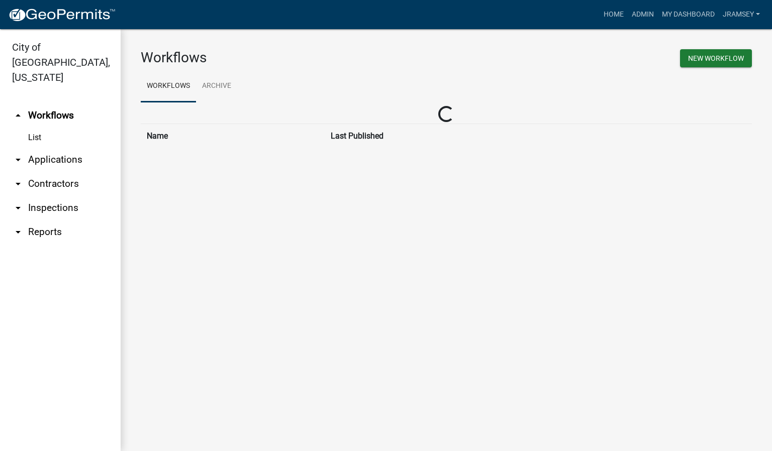
click at [50, 196] on link "arrow_drop_down Inspections" at bounding box center [60, 208] width 121 height 24
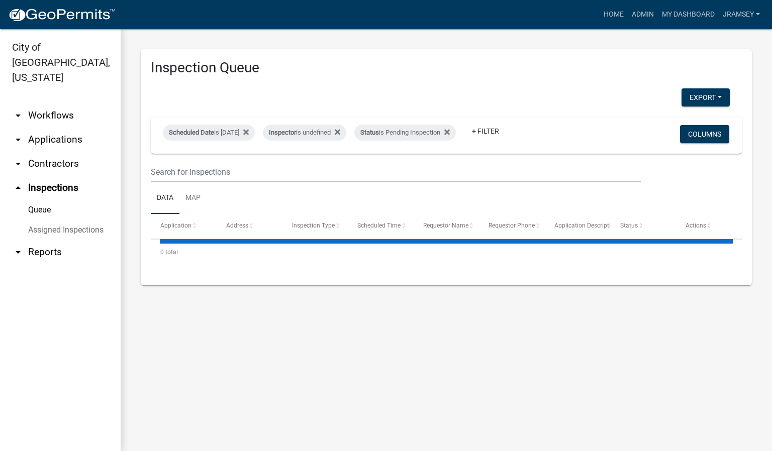
select select "2: 50"
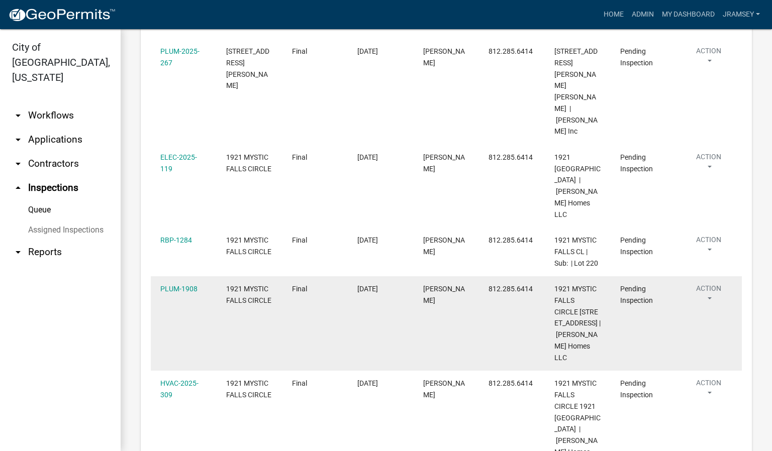
scroll to position [302, 0]
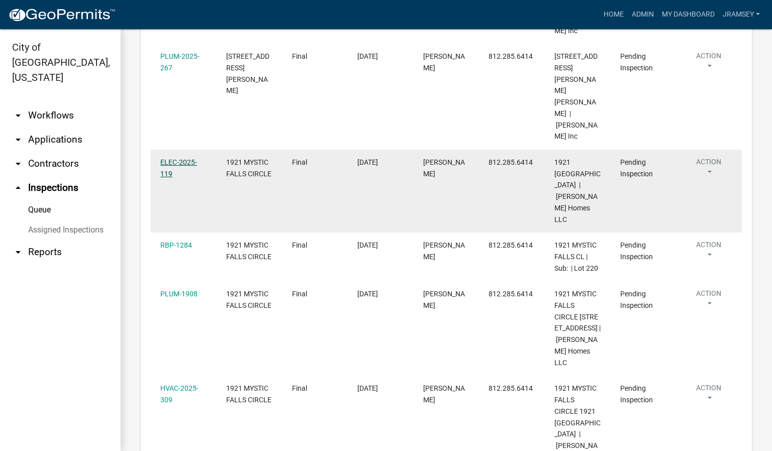
click at [179, 158] on link "ELEC-2025-119" at bounding box center [178, 168] width 37 height 20
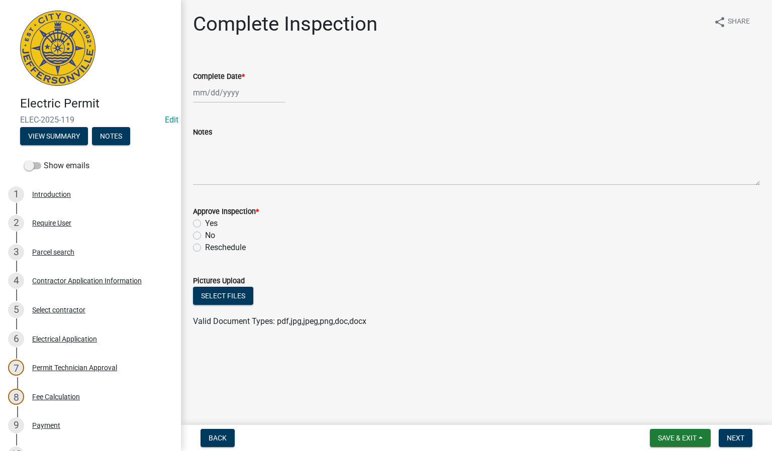
select select "9"
select select "2025"
click at [218, 90] on div "[PERSON_NAME] Feb Mar Apr [PERSON_NAME][DATE] Oct Nov [DATE] 1526 1527 1528 152…" at bounding box center [239, 92] width 92 height 21
click at [202, 179] on div "15" at bounding box center [203, 178] width 16 height 16
type input "[DATE]"
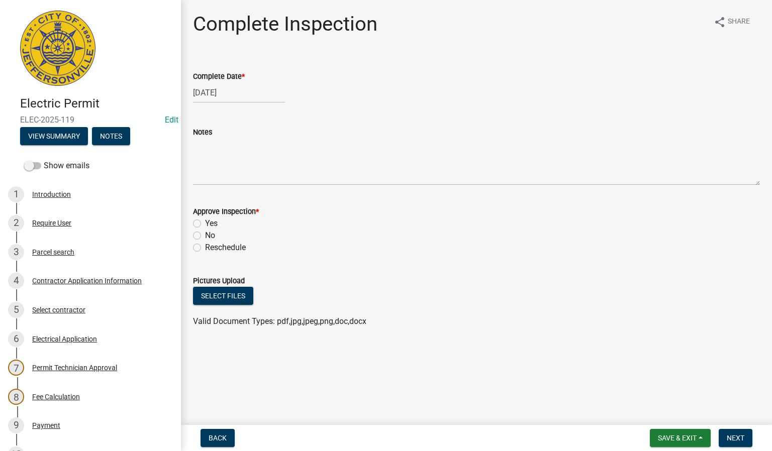
click at [205, 224] on label "Yes" at bounding box center [211, 224] width 13 height 12
click at [205, 224] on input "Yes" at bounding box center [208, 221] width 7 height 7
radio input "true"
click at [728, 440] on span "Next" at bounding box center [736, 438] width 18 height 8
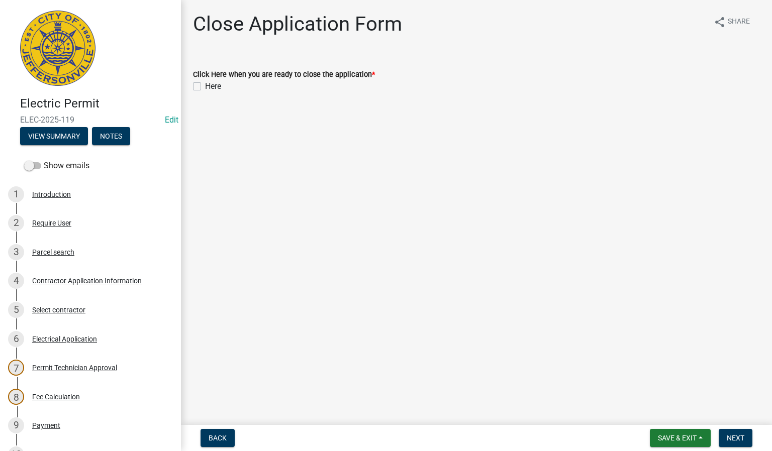
click at [205, 87] on label "Here" at bounding box center [213, 86] width 16 height 12
click at [205, 87] on input "Here" at bounding box center [208, 83] width 7 height 7
checkbox input "true"
click at [729, 433] on button "Next" at bounding box center [736, 438] width 34 height 18
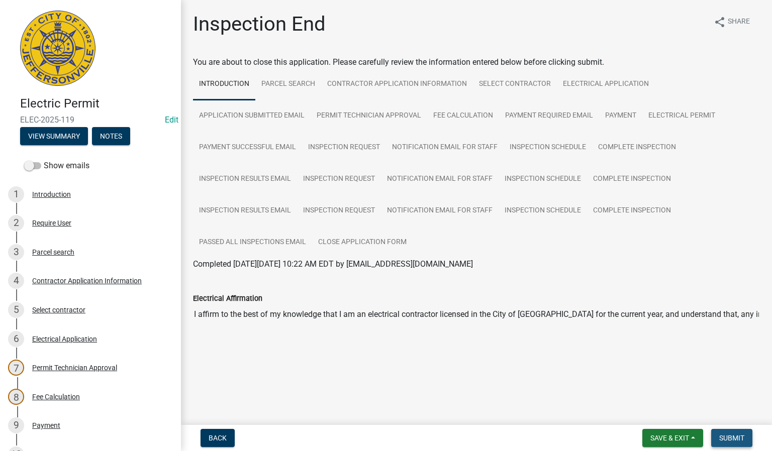
click at [735, 436] on span "Submit" at bounding box center [731, 438] width 25 height 8
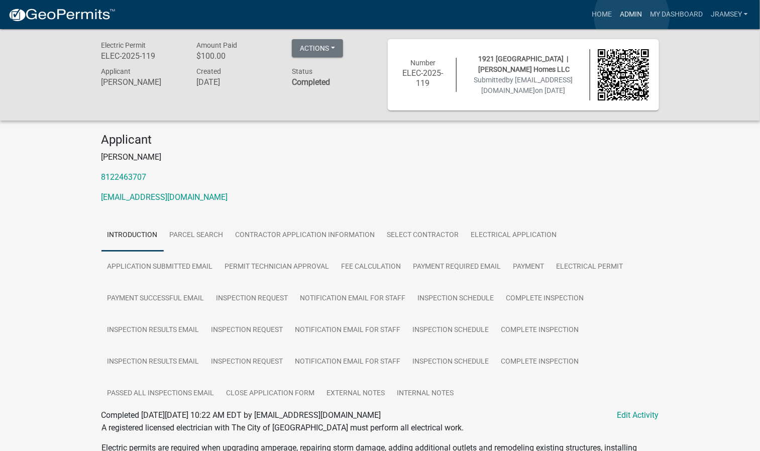
click at [632, 17] on link "Admin" at bounding box center [631, 14] width 30 height 19
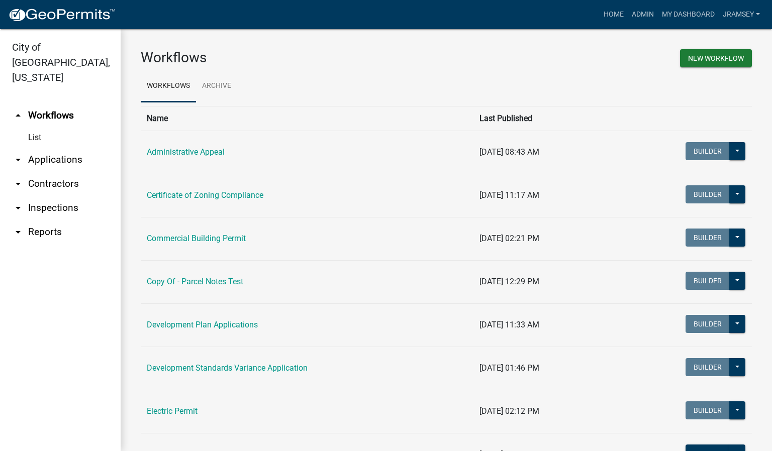
click at [43, 196] on link "arrow_drop_down Inspections" at bounding box center [60, 208] width 121 height 24
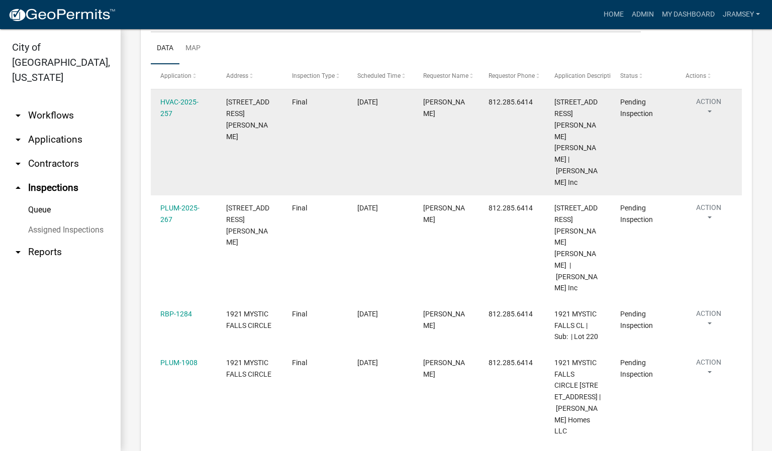
scroll to position [151, 0]
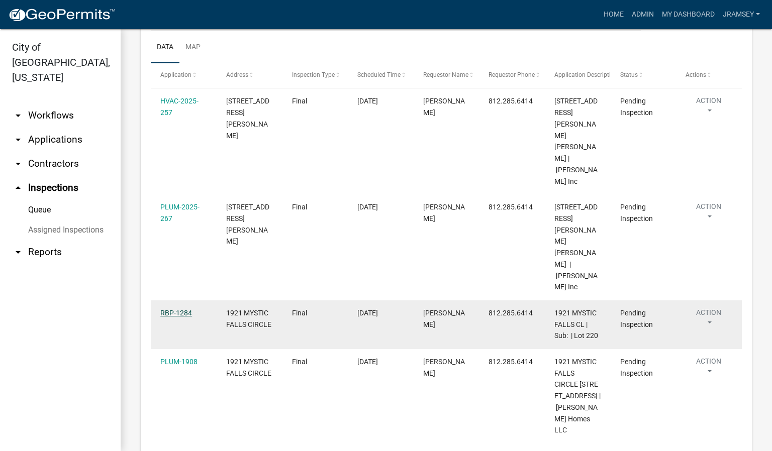
click at [176, 309] on link "RBP-1284" at bounding box center [176, 313] width 32 height 8
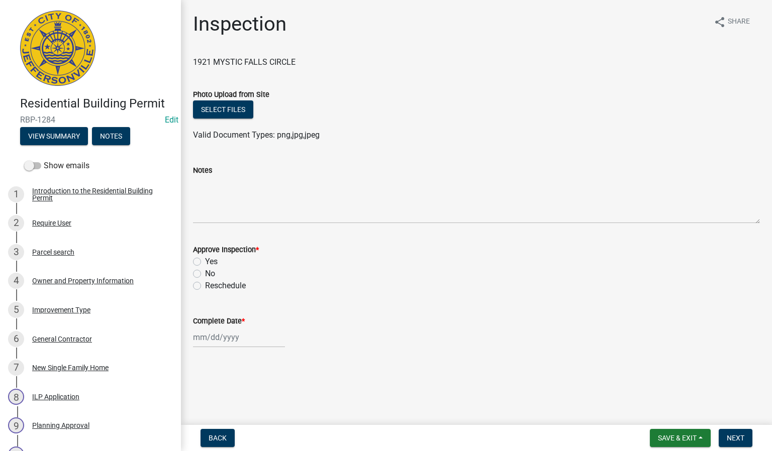
click at [205, 259] on label "Yes" at bounding box center [211, 262] width 13 height 12
click at [205, 259] on input "Yes" at bounding box center [208, 259] width 7 height 7
radio input "true"
select select "9"
select select "2025"
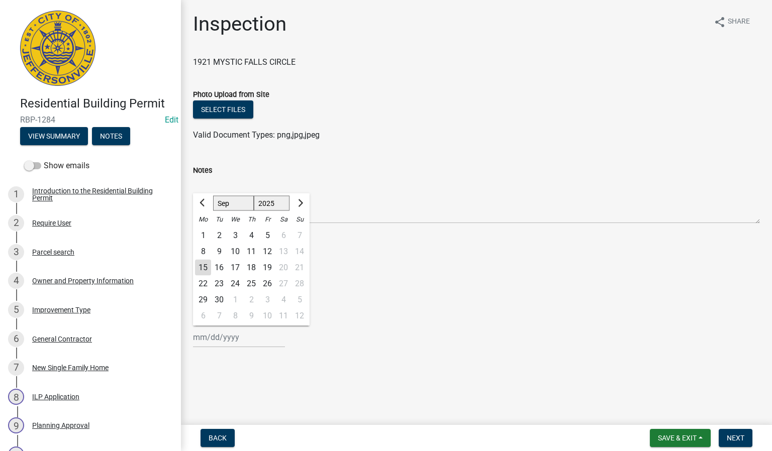
click at [221, 340] on div "[PERSON_NAME] Feb Mar Apr [PERSON_NAME][DATE] Oct Nov [DATE] 1526 1527 1528 152…" at bounding box center [239, 337] width 92 height 21
click at [205, 263] on div "15" at bounding box center [203, 268] width 16 height 16
type input "[DATE]"
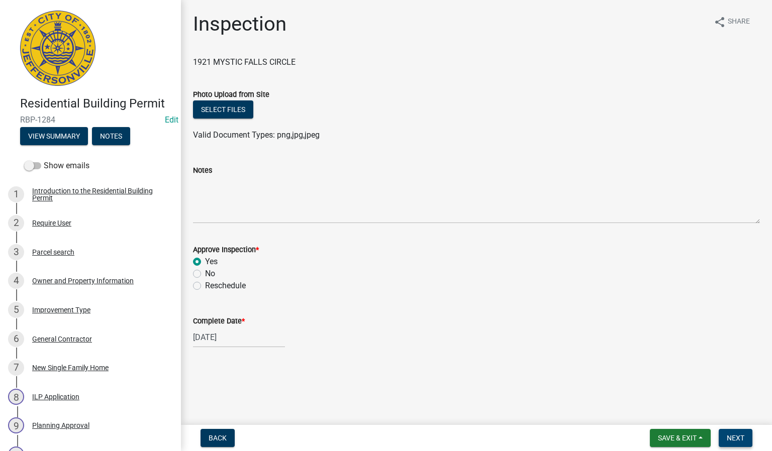
click at [732, 436] on span "Next" at bounding box center [736, 438] width 18 height 8
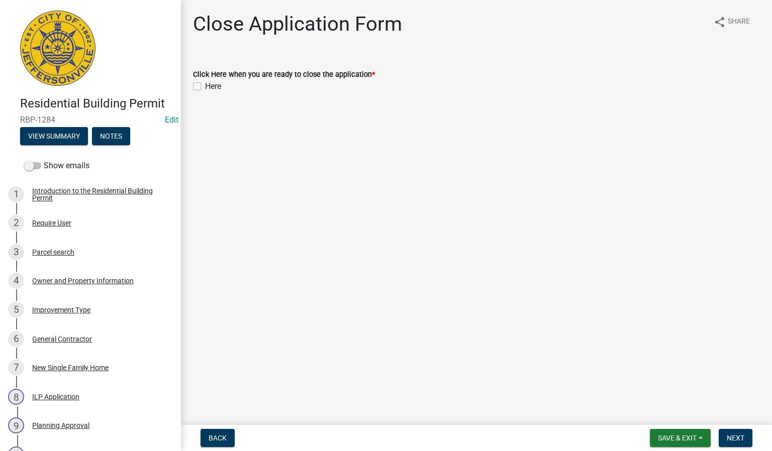
click at [205, 88] on label "Here" at bounding box center [213, 86] width 16 height 12
click at [205, 87] on input "Here" at bounding box center [208, 83] width 7 height 7
checkbox input "true"
click at [733, 436] on span "Next" at bounding box center [736, 438] width 18 height 8
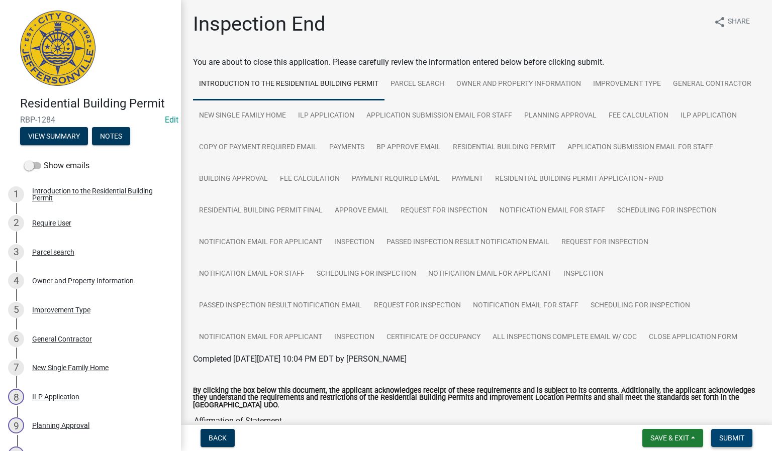
click at [738, 439] on span "Submit" at bounding box center [731, 438] width 25 height 8
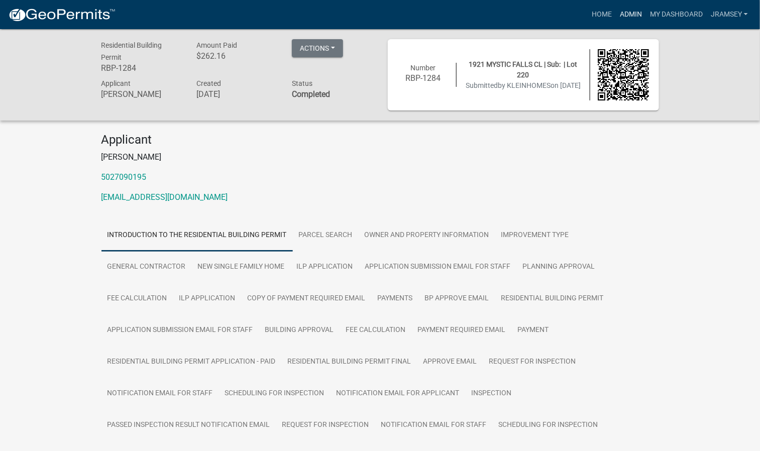
click at [631, 10] on link "Admin" at bounding box center [631, 14] width 30 height 19
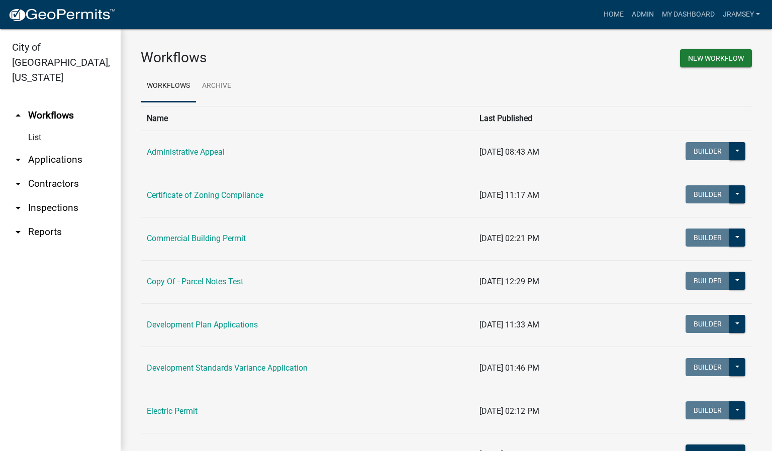
click at [63, 196] on link "arrow_drop_down Inspections" at bounding box center [60, 208] width 121 height 24
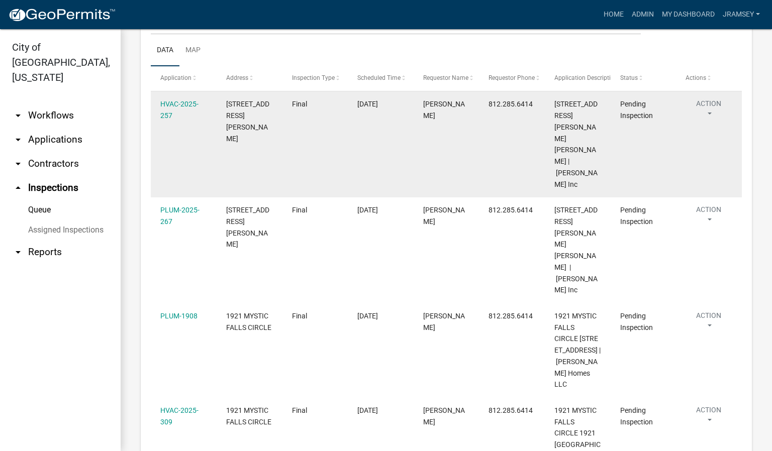
scroll to position [151, 0]
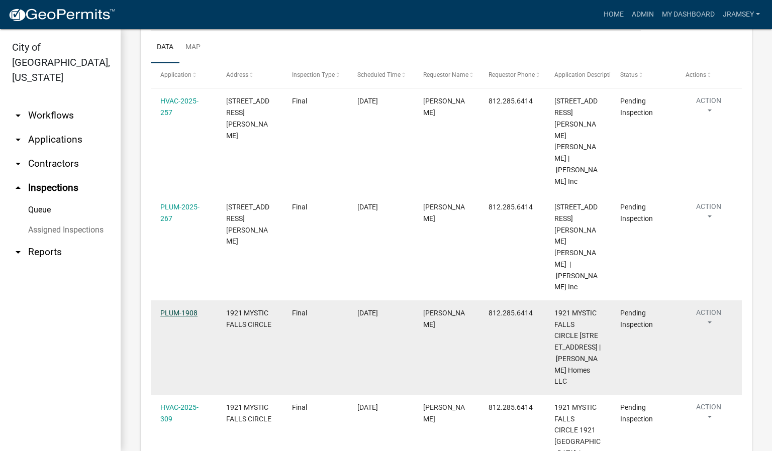
click at [181, 309] on link "PLUM-1908" at bounding box center [178, 313] width 37 height 8
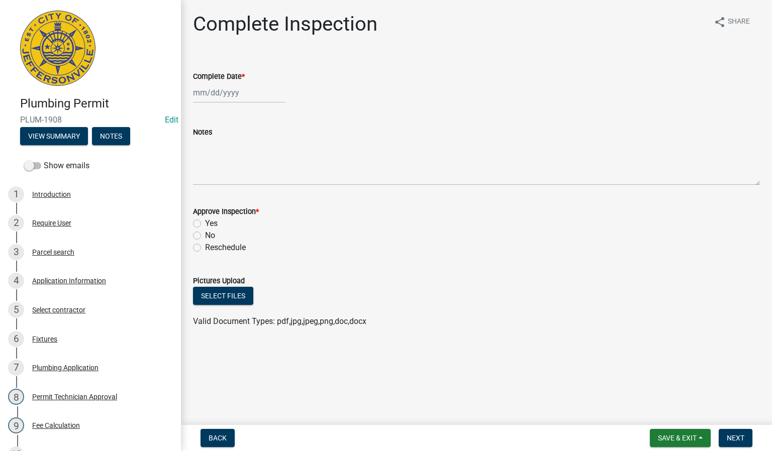
click at [220, 91] on div at bounding box center [239, 92] width 92 height 21
select select "9"
select select "2025"
click at [201, 178] on div "15" at bounding box center [203, 178] width 16 height 16
type input "[DATE]"
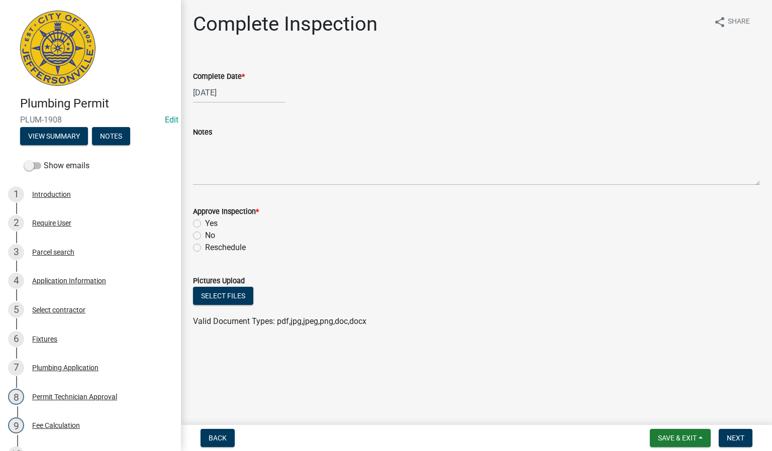
click at [205, 219] on label "Yes" at bounding box center [211, 224] width 13 height 12
click at [205, 219] on input "Yes" at bounding box center [208, 221] width 7 height 7
radio input "true"
click at [736, 442] on span "Next" at bounding box center [736, 438] width 18 height 8
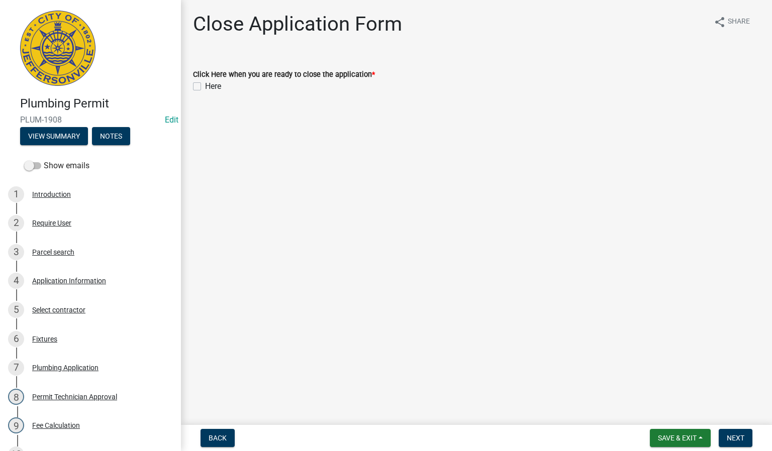
click at [205, 83] on label "Here" at bounding box center [213, 86] width 16 height 12
click at [205, 83] on input "Here" at bounding box center [208, 83] width 7 height 7
checkbox input "true"
click at [736, 434] on span "Next" at bounding box center [736, 438] width 18 height 8
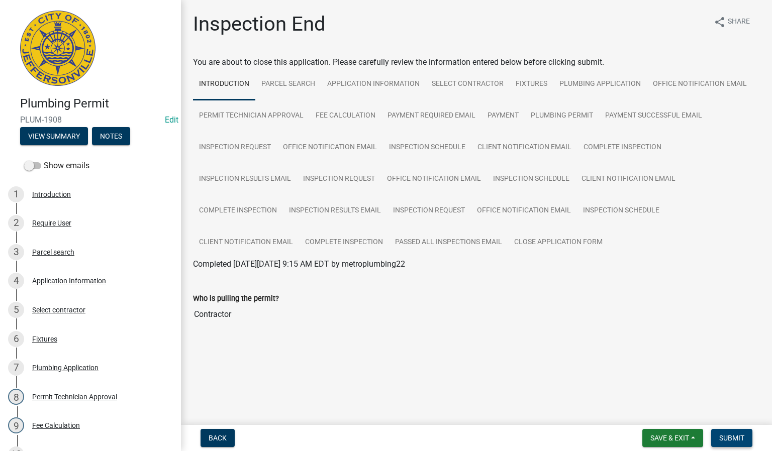
click at [726, 439] on span "Submit" at bounding box center [731, 438] width 25 height 8
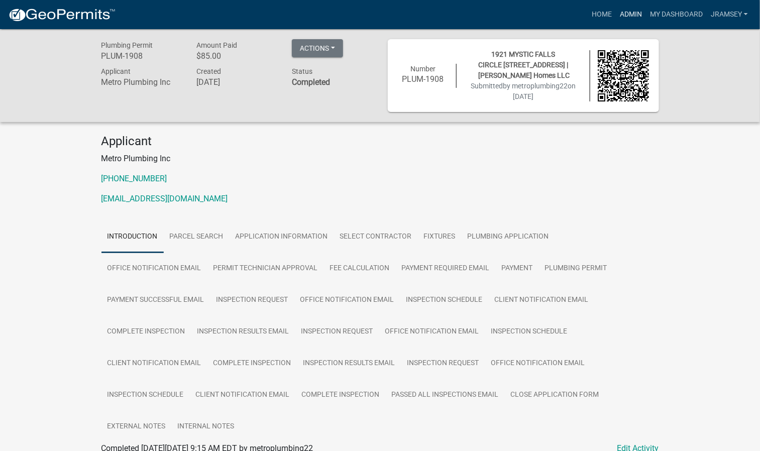
click at [631, 14] on link "Admin" at bounding box center [631, 14] width 30 height 19
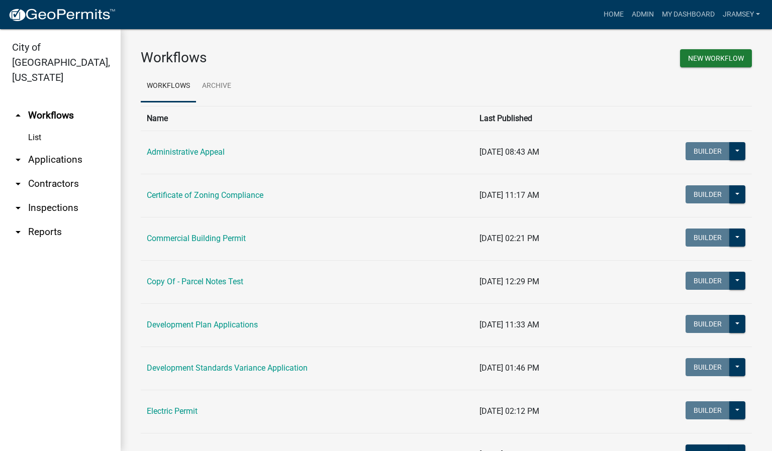
click at [61, 196] on link "arrow_drop_down Inspections" at bounding box center [60, 208] width 121 height 24
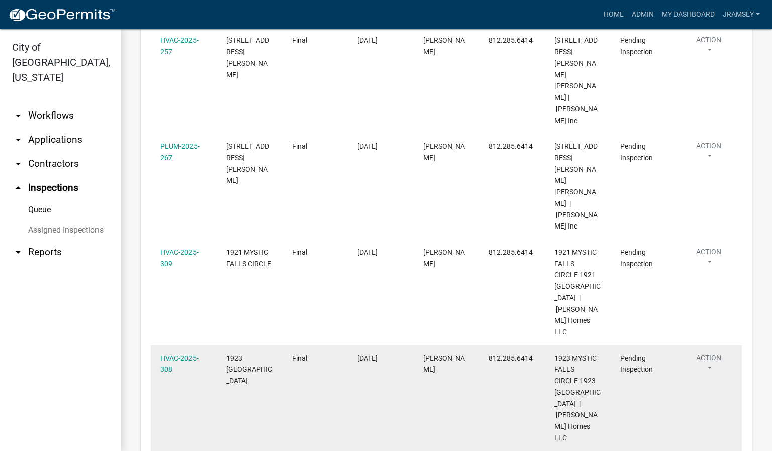
scroll to position [226, 0]
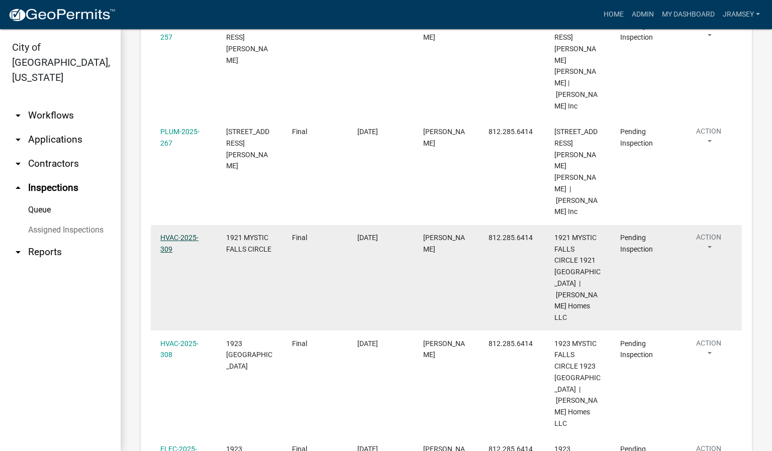
click at [181, 234] on link "HVAC-2025-309" at bounding box center [179, 244] width 38 height 20
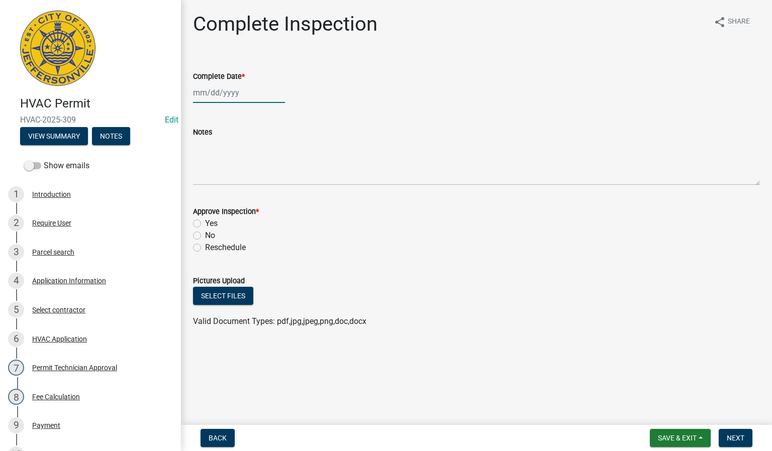
click at [216, 95] on div at bounding box center [239, 92] width 92 height 21
select select "9"
select select "2025"
click at [199, 175] on div "15" at bounding box center [203, 178] width 16 height 16
type input "[DATE]"
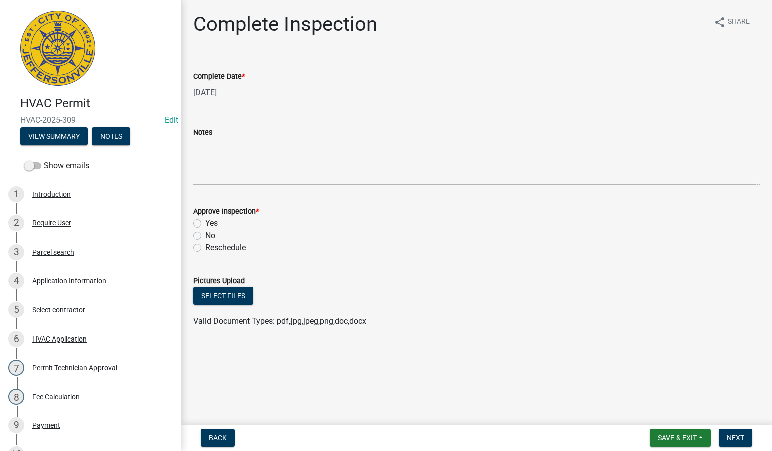
click at [205, 222] on label "Yes" at bounding box center [211, 224] width 13 height 12
click at [205, 222] on input "Yes" at bounding box center [208, 221] width 7 height 7
radio input "true"
click at [733, 439] on span "Next" at bounding box center [736, 438] width 18 height 8
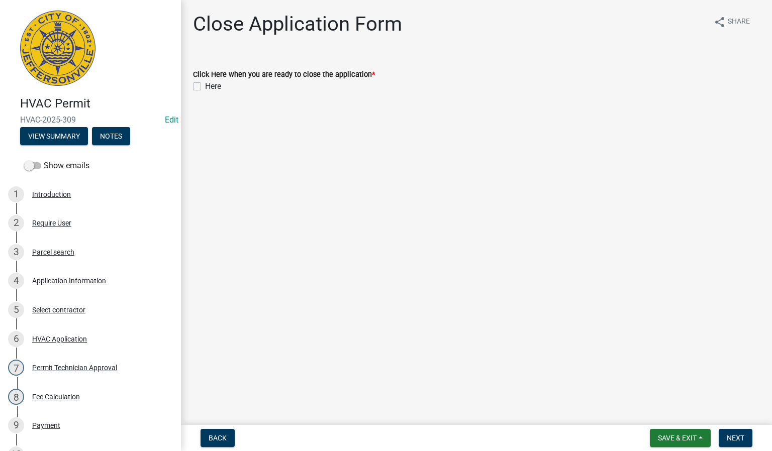
click at [205, 82] on label "Here" at bounding box center [213, 86] width 16 height 12
click at [205, 82] on input "Here" at bounding box center [208, 83] width 7 height 7
checkbox input "true"
click at [736, 439] on span "Next" at bounding box center [736, 438] width 18 height 8
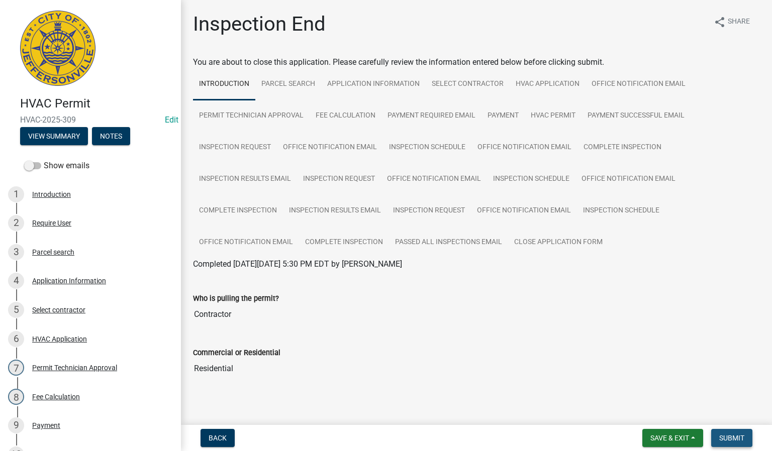
click at [739, 433] on button "Submit" at bounding box center [731, 438] width 41 height 18
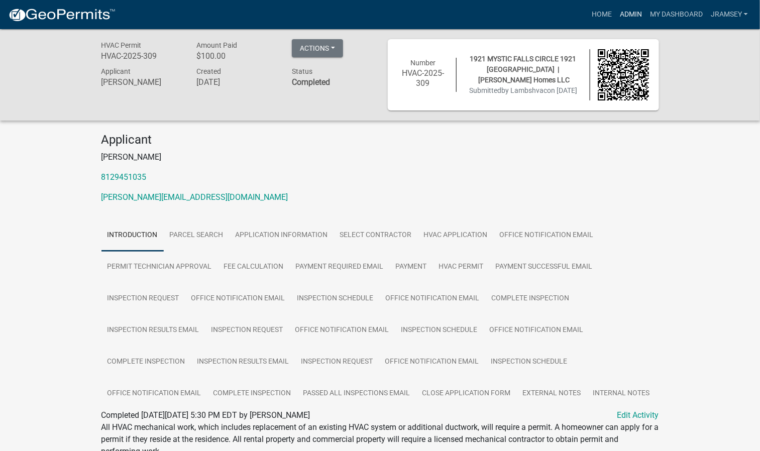
click at [634, 11] on link "Admin" at bounding box center [631, 14] width 30 height 19
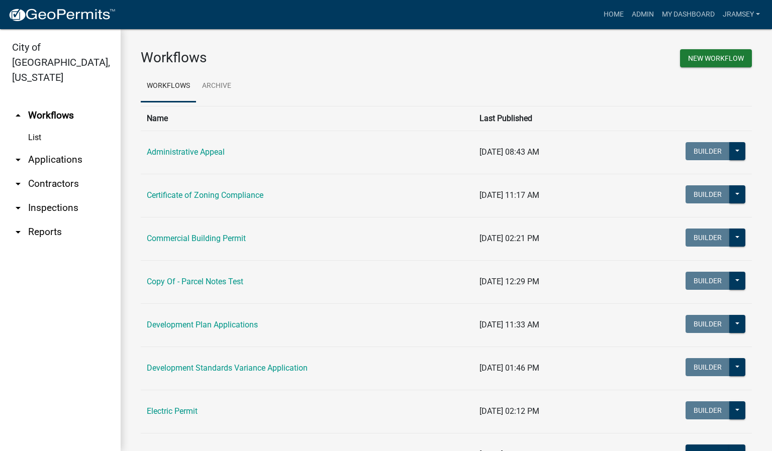
click at [65, 196] on link "arrow_drop_down Inspections" at bounding box center [60, 208] width 121 height 24
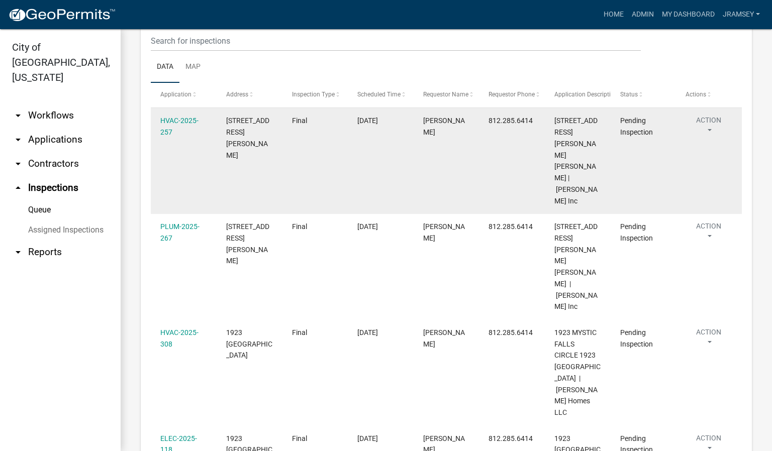
scroll to position [151, 0]
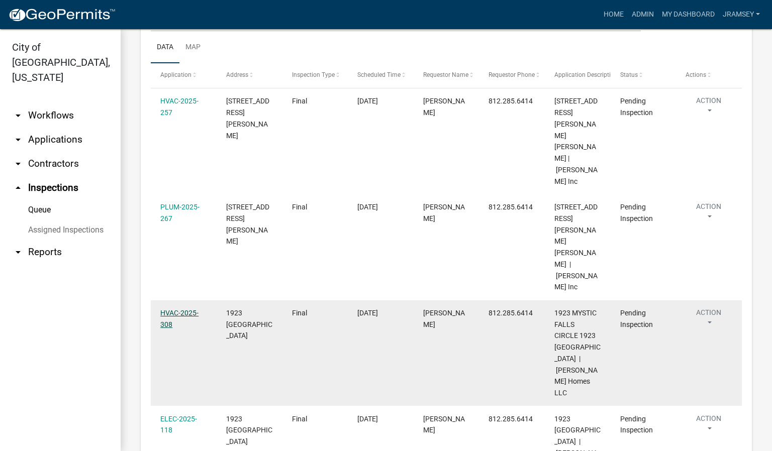
click at [172, 309] on link "HVAC-2025-308" at bounding box center [179, 319] width 38 height 20
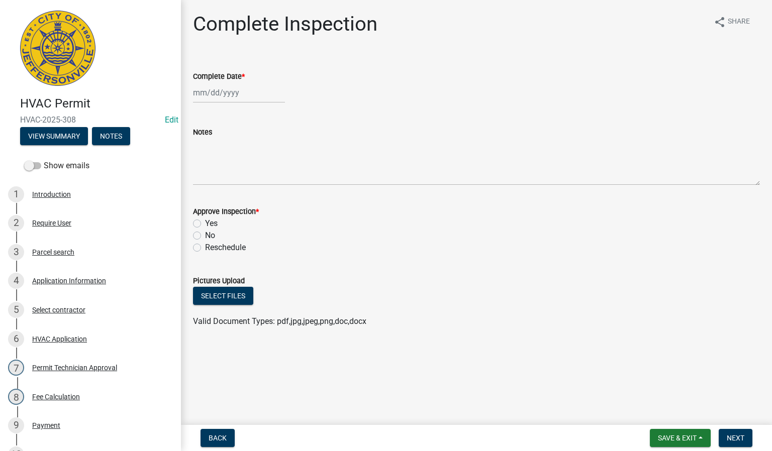
click at [229, 98] on div at bounding box center [239, 92] width 92 height 21
select select "9"
select select "2025"
click at [205, 175] on div "15" at bounding box center [203, 178] width 16 height 16
type input "[DATE]"
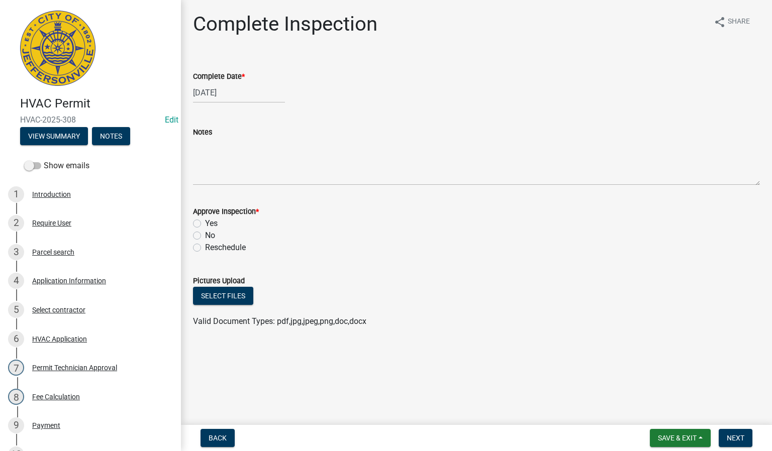
click at [205, 225] on label "Yes" at bounding box center [211, 224] width 13 height 12
click at [205, 224] on input "Yes" at bounding box center [208, 221] width 7 height 7
radio input "true"
click at [738, 434] on span "Next" at bounding box center [736, 438] width 18 height 8
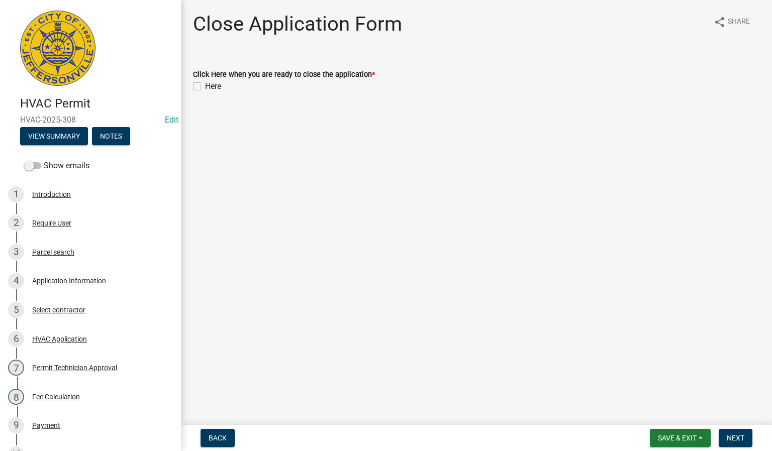
click at [205, 86] on label "Here" at bounding box center [213, 86] width 16 height 12
click at [205, 86] on input "Here" at bounding box center [208, 83] width 7 height 7
checkbox input "true"
click at [727, 439] on span "Next" at bounding box center [736, 438] width 18 height 8
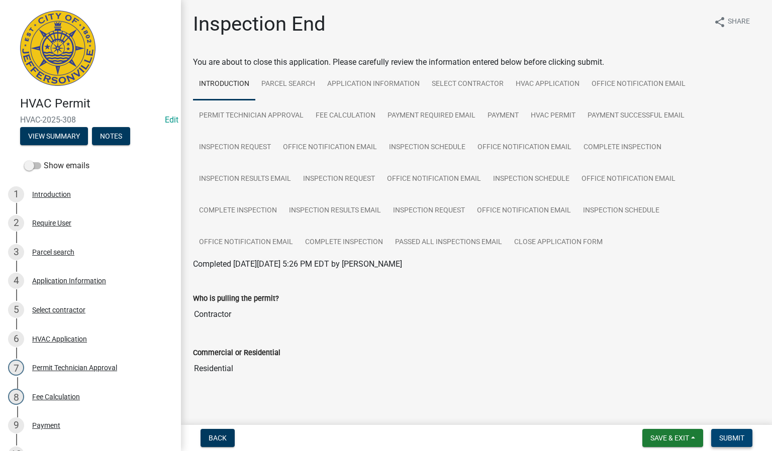
click at [721, 437] on span "Submit" at bounding box center [731, 438] width 25 height 8
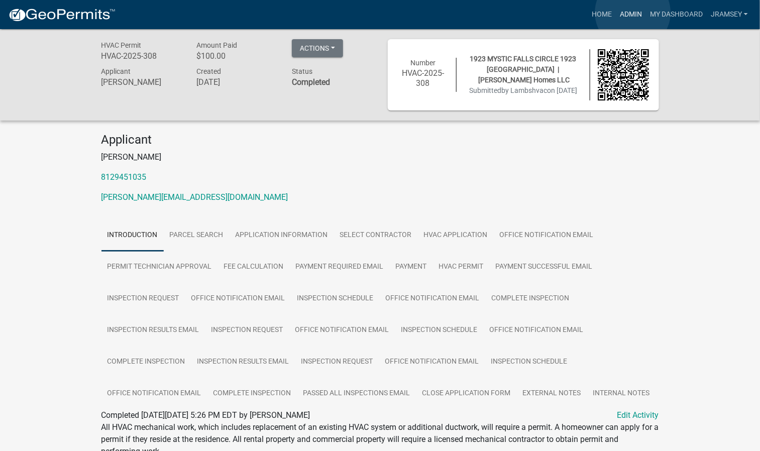
click at [633, 13] on link "Admin" at bounding box center [631, 14] width 30 height 19
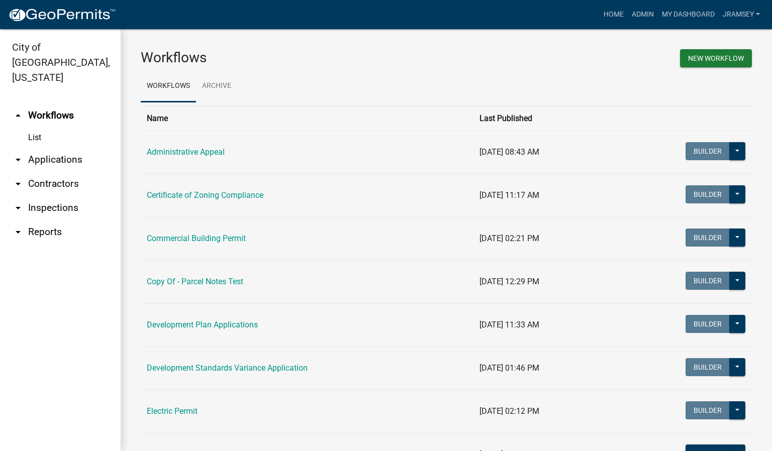
click at [67, 196] on link "arrow_drop_down Inspections" at bounding box center [60, 208] width 121 height 24
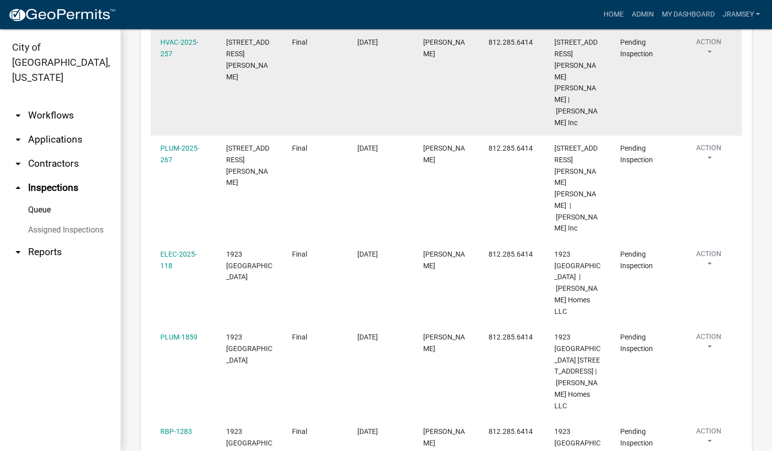
scroll to position [226, 0]
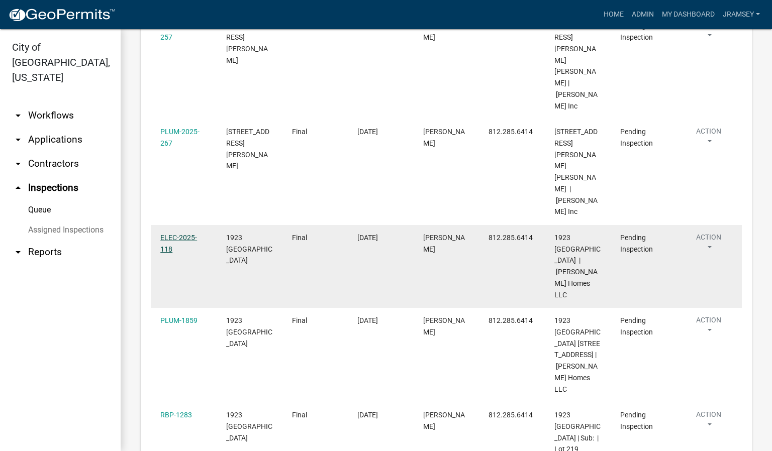
click at [168, 234] on link "ELEC-2025-118" at bounding box center [178, 244] width 37 height 20
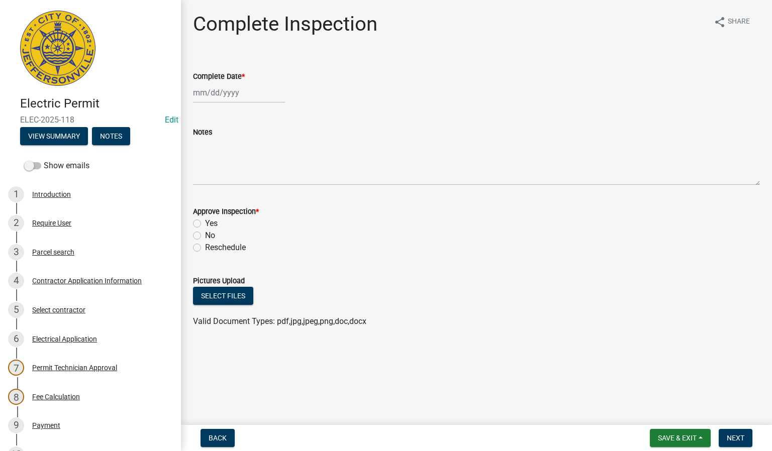
click at [213, 95] on div at bounding box center [239, 92] width 92 height 21
select select "9"
select select "2025"
click at [206, 179] on div "15" at bounding box center [203, 178] width 16 height 16
type input "[DATE]"
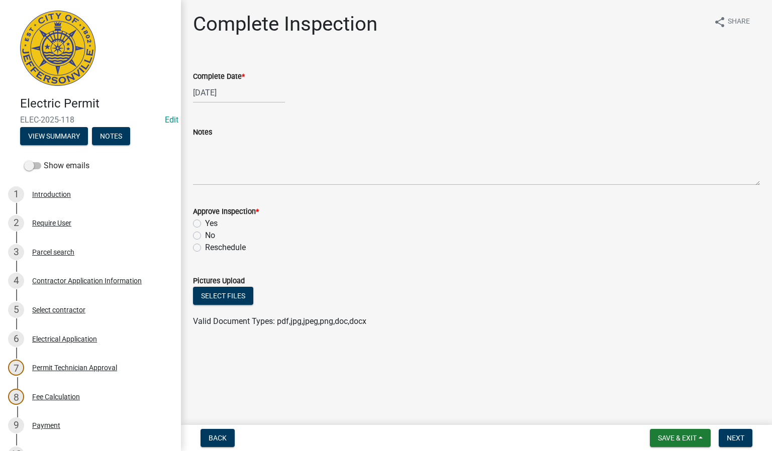
click at [205, 223] on label "Yes" at bounding box center [211, 224] width 13 height 12
click at [205, 223] on input "Yes" at bounding box center [208, 221] width 7 height 7
radio input "true"
click at [729, 439] on span "Next" at bounding box center [736, 438] width 18 height 8
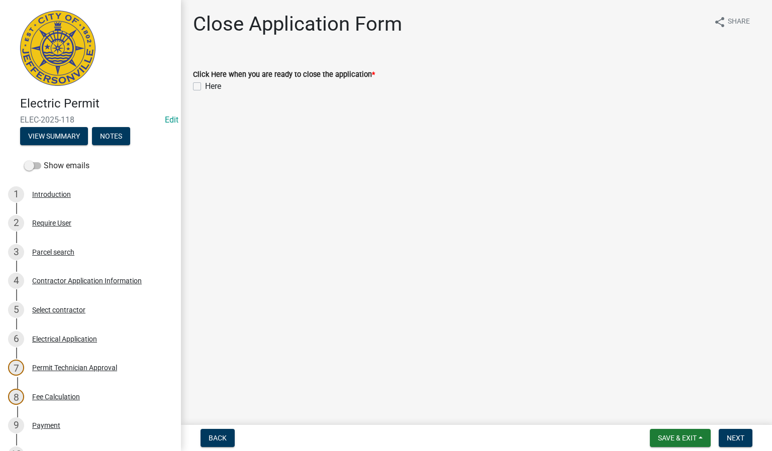
click at [205, 85] on label "Here" at bounding box center [213, 86] width 16 height 12
click at [205, 85] on input "Here" at bounding box center [208, 83] width 7 height 7
checkbox input "true"
click at [731, 437] on span "Next" at bounding box center [736, 438] width 18 height 8
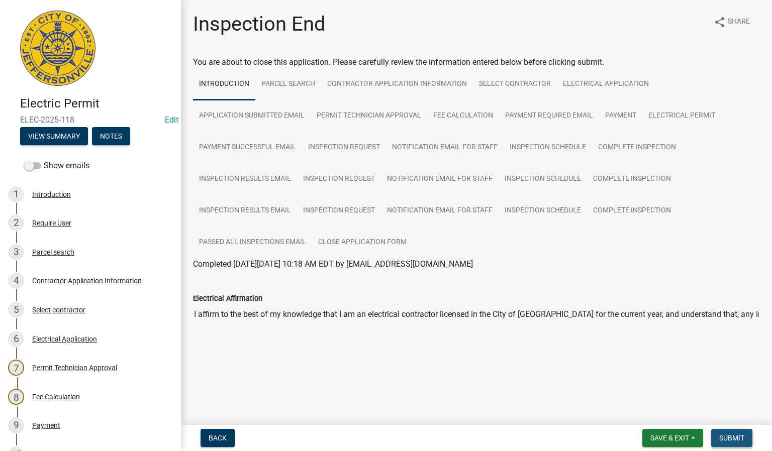
click at [727, 437] on span "Submit" at bounding box center [731, 438] width 25 height 8
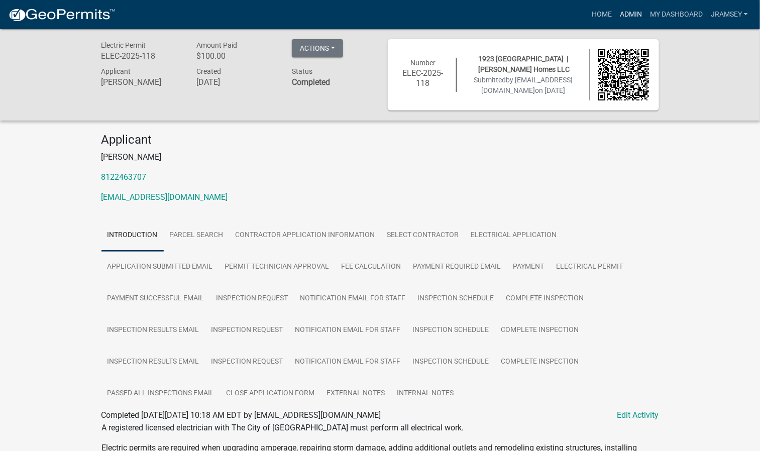
click at [623, 17] on link "Admin" at bounding box center [631, 14] width 30 height 19
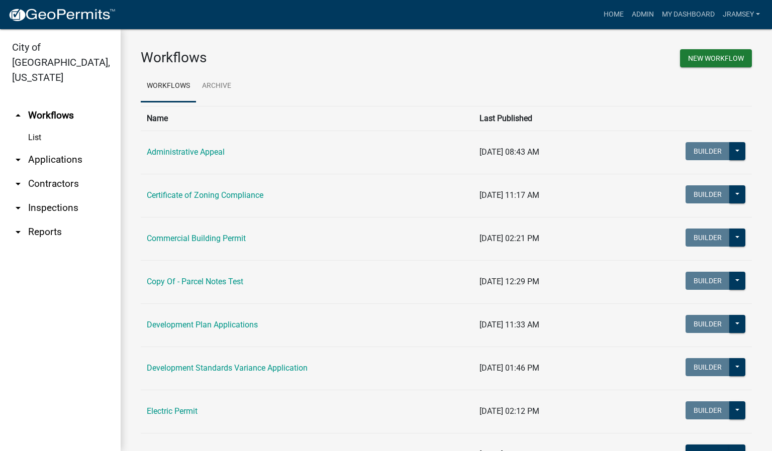
click at [44, 196] on link "arrow_drop_down Inspections" at bounding box center [60, 208] width 121 height 24
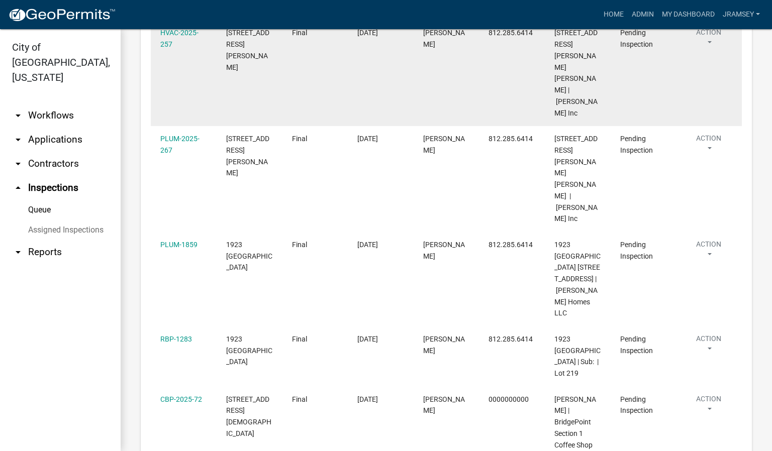
scroll to position [226, 0]
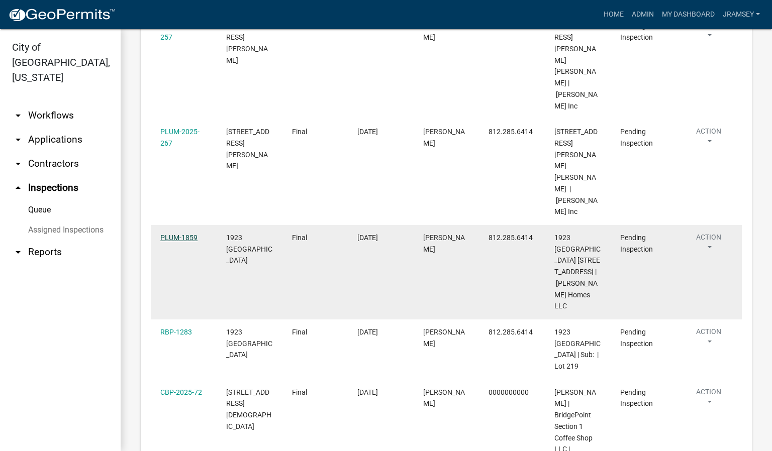
click at [182, 234] on link "PLUM-1859" at bounding box center [178, 238] width 37 height 8
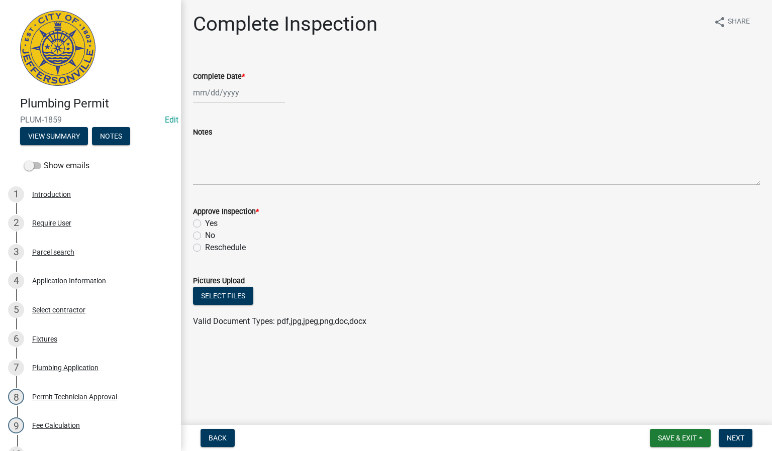
select select "9"
select select "2025"
click at [216, 94] on div "[PERSON_NAME] Feb Mar Apr [PERSON_NAME][DATE] Oct Nov [DATE] 1526 1527 1528 152…" at bounding box center [239, 92] width 92 height 21
click at [201, 177] on div "15" at bounding box center [203, 178] width 16 height 16
type input "[DATE]"
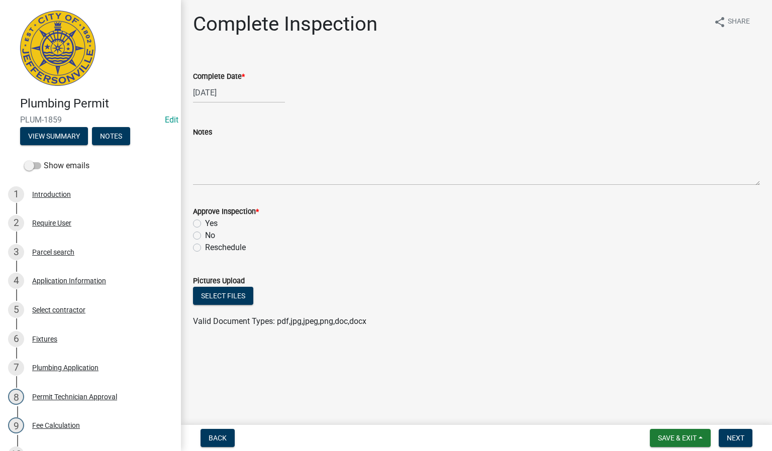
click at [205, 225] on label "Yes" at bounding box center [211, 224] width 13 height 12
click at [205, 224] on input "Yes" at bounding box center [208, 221] width 7 height 7
radio input "true"
click at [731, 437] on span "Next" at bounding box center [736, 438] width 18 height 8
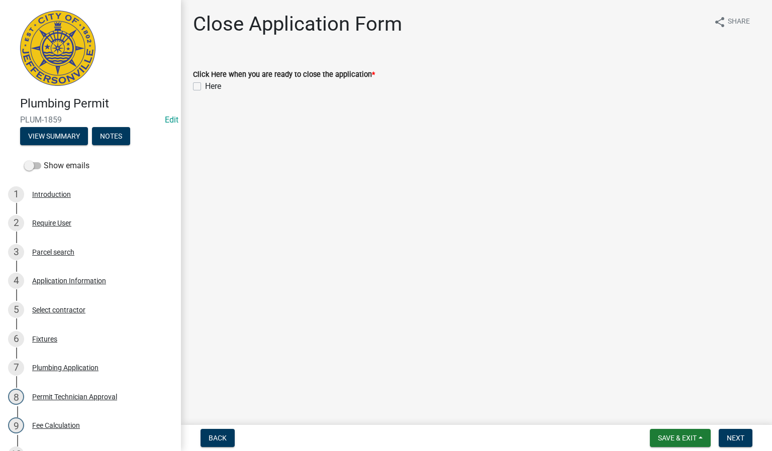
click at [205, 83] on label "Here" at bounding box center [213, 86] width 16 height 12
click at [205, 83] on input "Here" at bounding box center [208, 83] width 7 height 7
checkbox input "true"
click at [735, 441] on span "Next" at bounding box center [736, 438] width 18 height 8
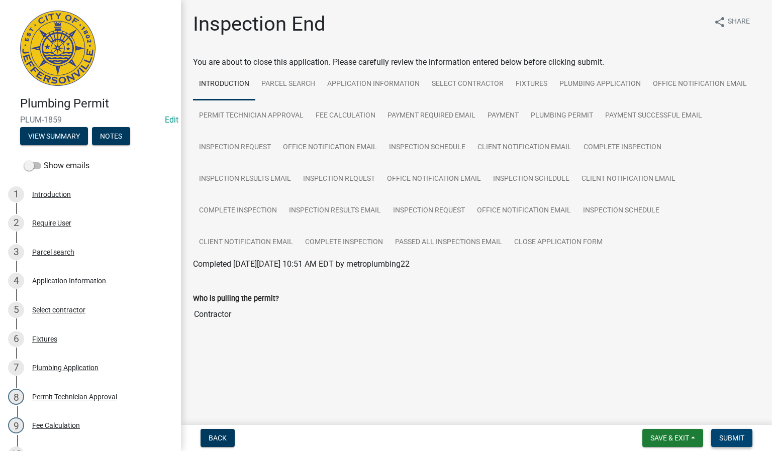
click at [738, 437] on span "Submit" at bounding box center [731, 438] width 25 height 8
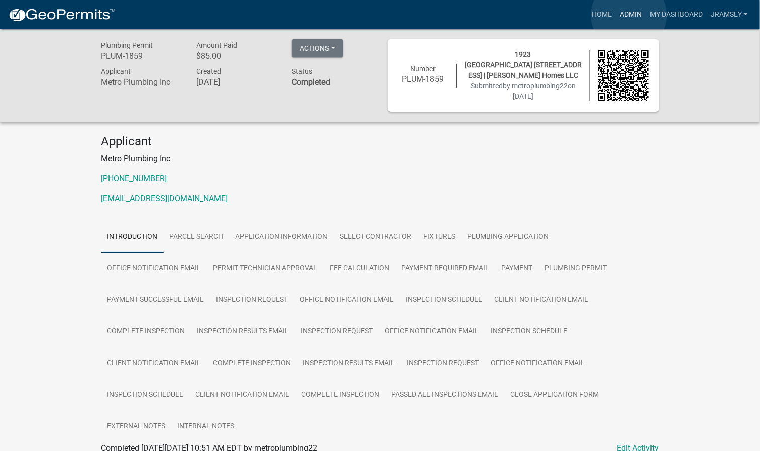
click at [629, 15] on link "Admin" at bounding box center [631, 14] width 30 height 19
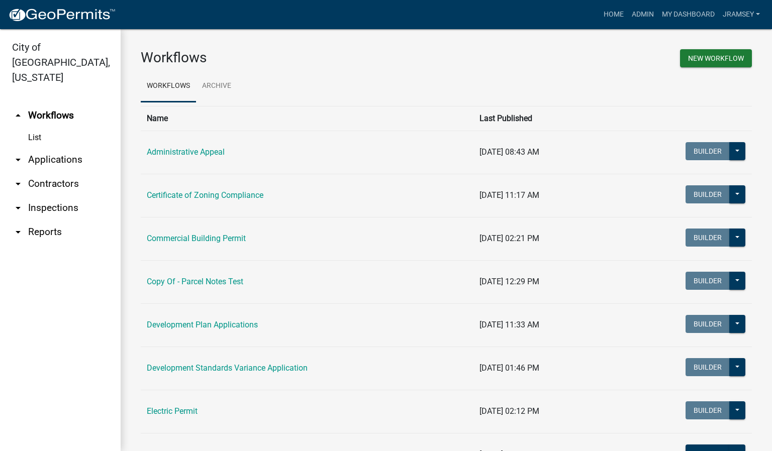
click at [63, 196] on link "arrow_drop_down Inspections" at bounding box center [60, 208] width 121 height 24
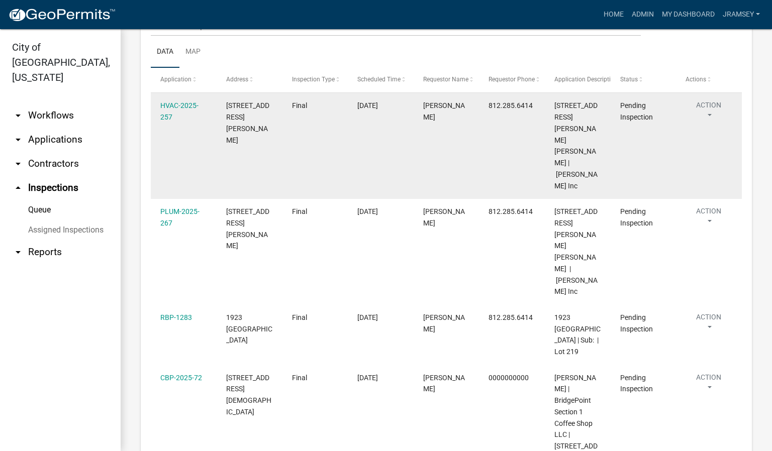
scroll to position [151, 0]
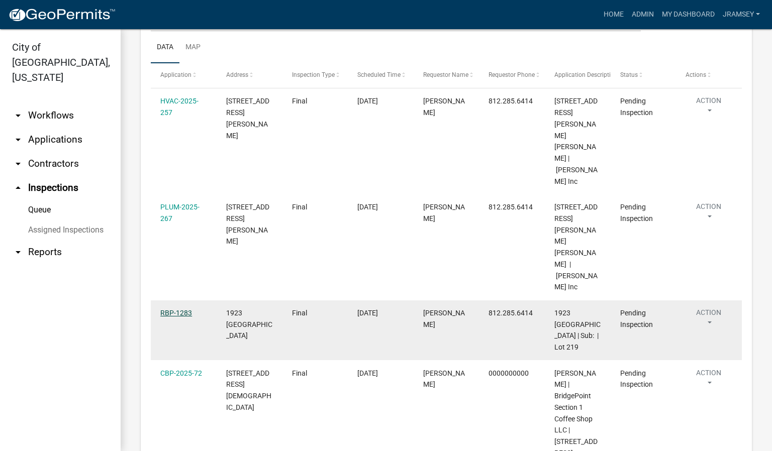
click at [178, 309] on link "RBP-1283" at bounding box center [176, 313] width 32 height 8
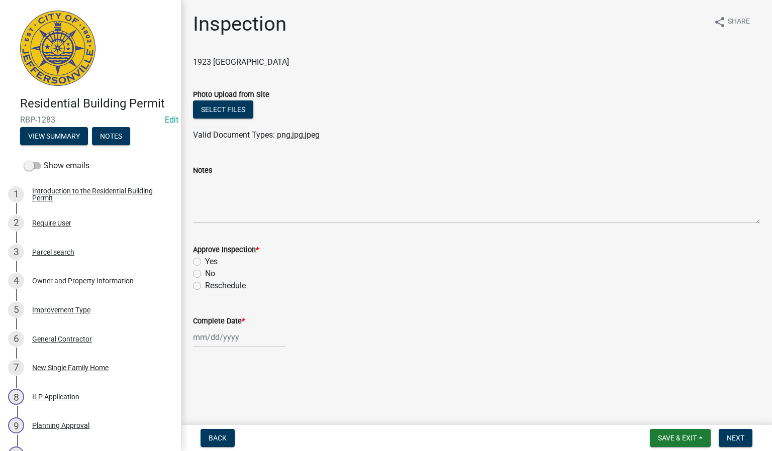
click at [205, 260] on label "Yes" at bounding box center [211, 262] width 13 height 12
click at [205, 260] on input "Yes" at bounding box center [208, 259] width 7 height 7
radio input "true"
click at [228, 340] on div at bounding box center [239, 337] width 92 height 21
select select "9"
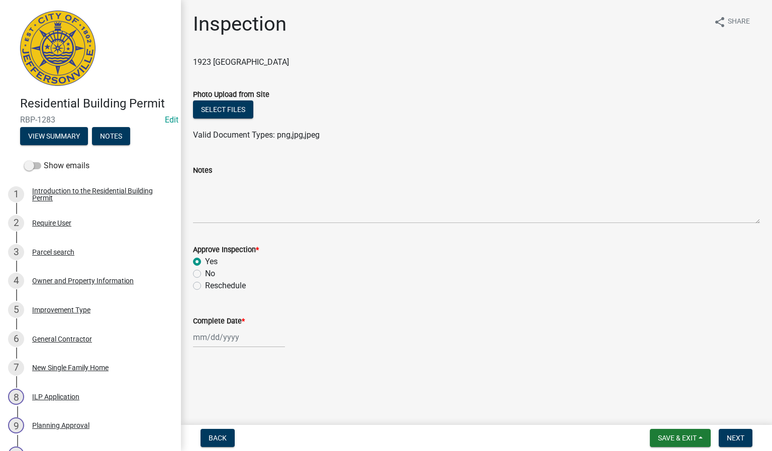
select select "2025"
click at [203, 264] on div "15" at bounding box center [203, 268] width 16 height 16
type input "[DATE]"
click at [728, 436] on span "Next" at bounding box center [736, 438] width 18 height 8
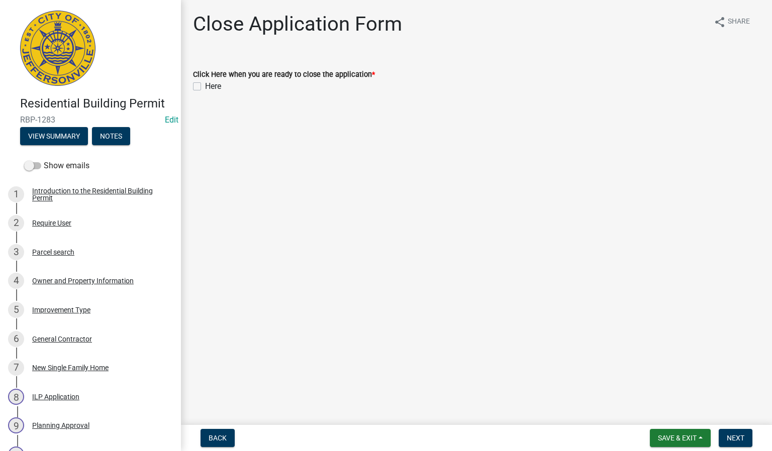
click at [205, 86] on label "Here" at bounding box center [213, 86] width 16 height 12
click at [205, 86] on input "Here" at bounding box center [208, 83] width 7 height 7
checkbox input "true"
click at [724, 439] on button "Next" at bounding box center [736, 438] width 34 height 18
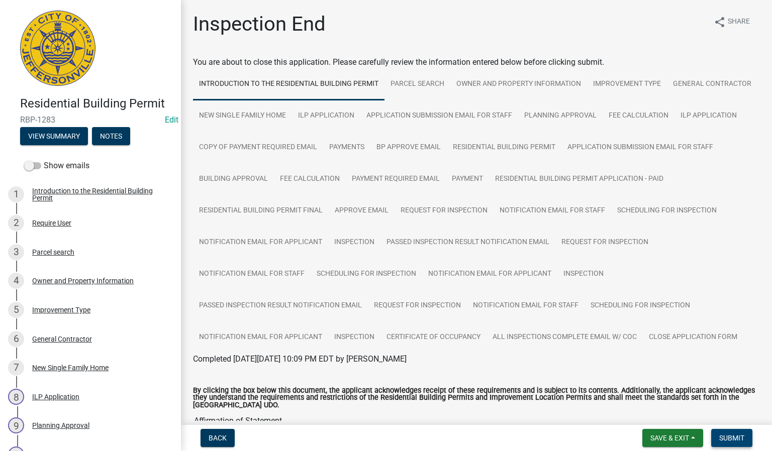
click at [733, 436] on span "Submit" at bounding box center [731, 438] width 25 height 8
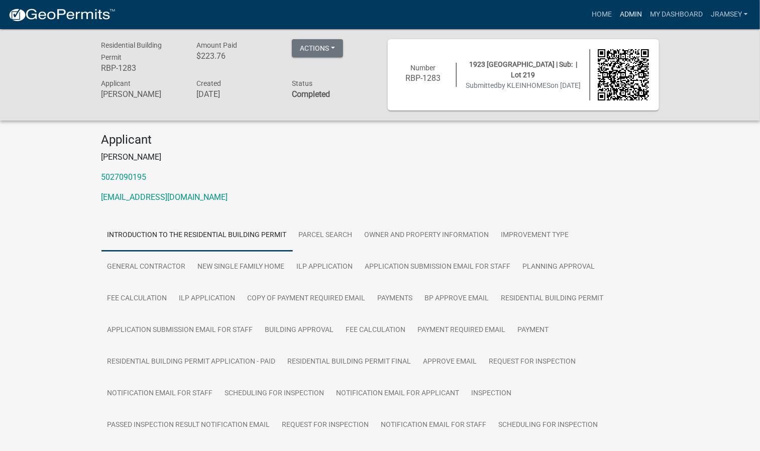
click at [623, 11] on link "Admin" at bounding box center [631, 14] width 30 height 19
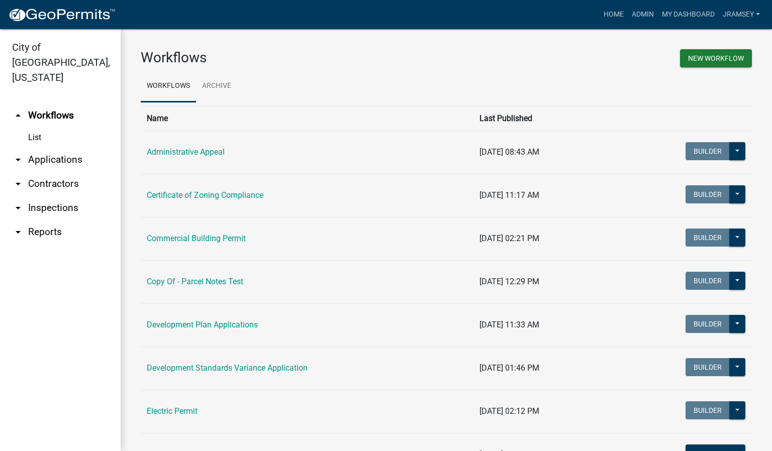
click at [64, 196] on link "arrow_drop_down Inspections" at bounding box center [60, 208] width 121 height 24
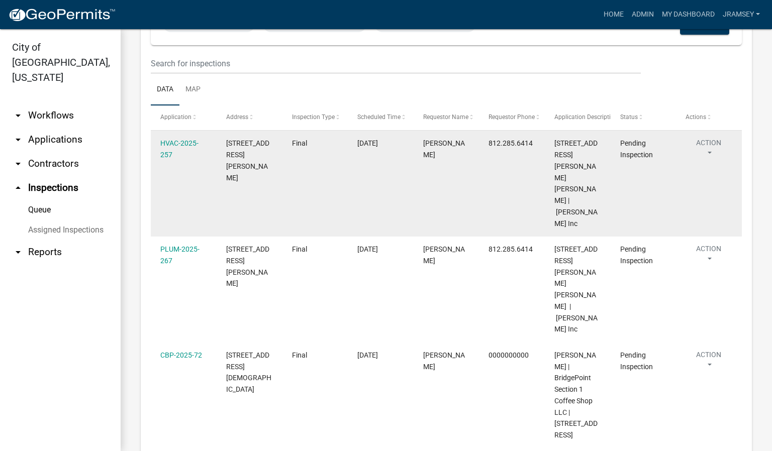
scroll to position [115, 0]
